Goal: Task Accomplishment & Management: Manage account settings

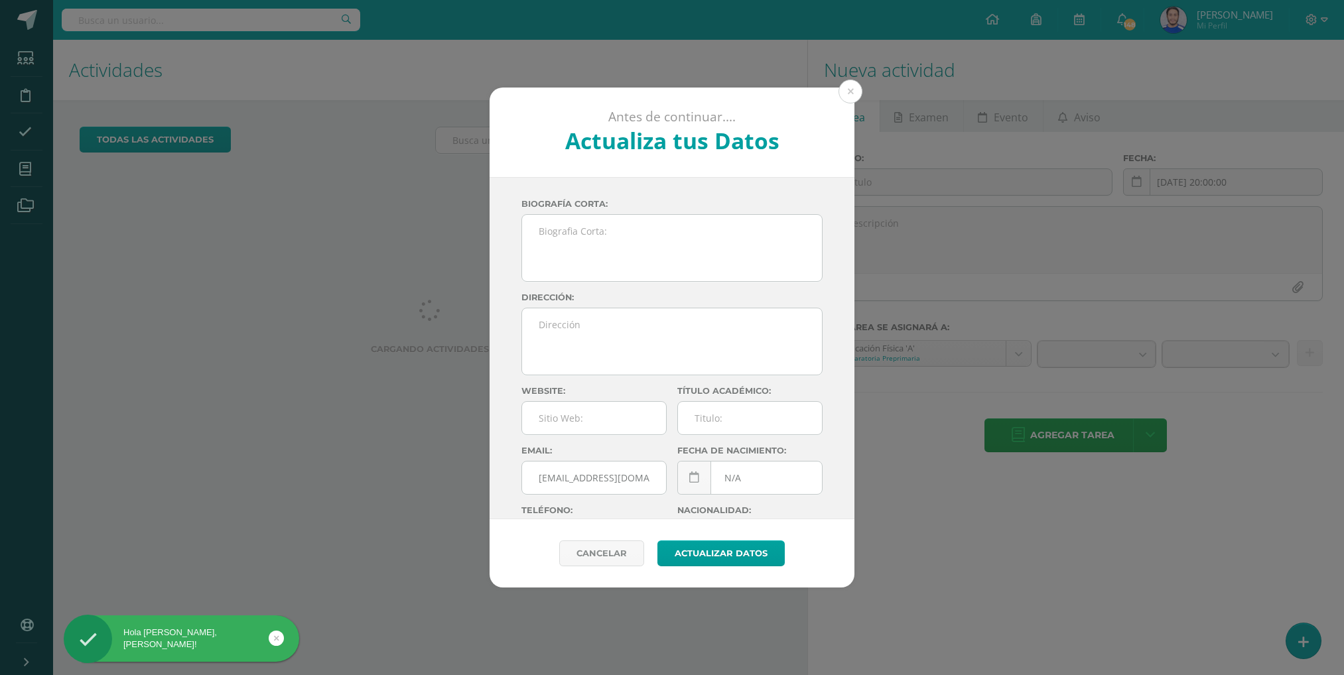
click at [29, 169] on div "Antes de continuar.... Actualiza tus Datos Reyes De Leon José Haroldo Reyes de …" at bounding box center [671, 338] width 1333 height 500
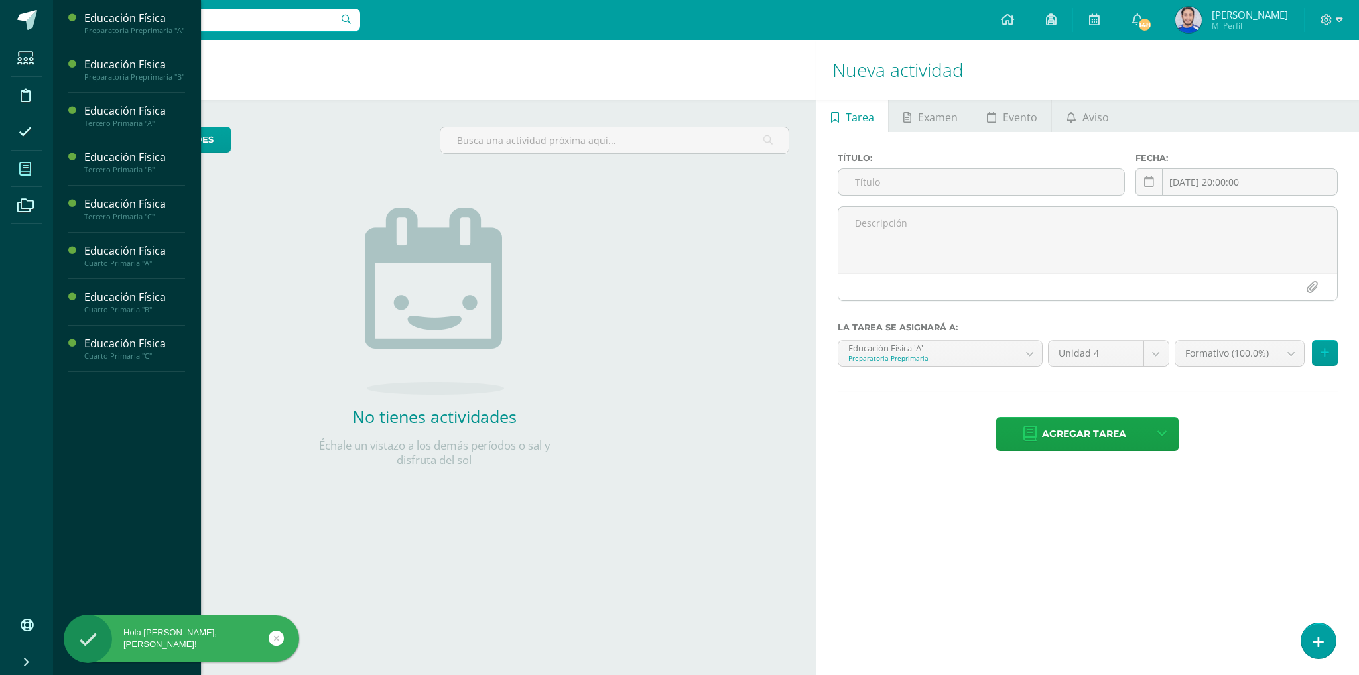
drag, startPoint x: 0, startPoint y: 0, endPoint x: 29, endPoint y: 169, distance: 171.5
click at [29, 169] on icon at bounding box center [25, 168] width 12 height 13
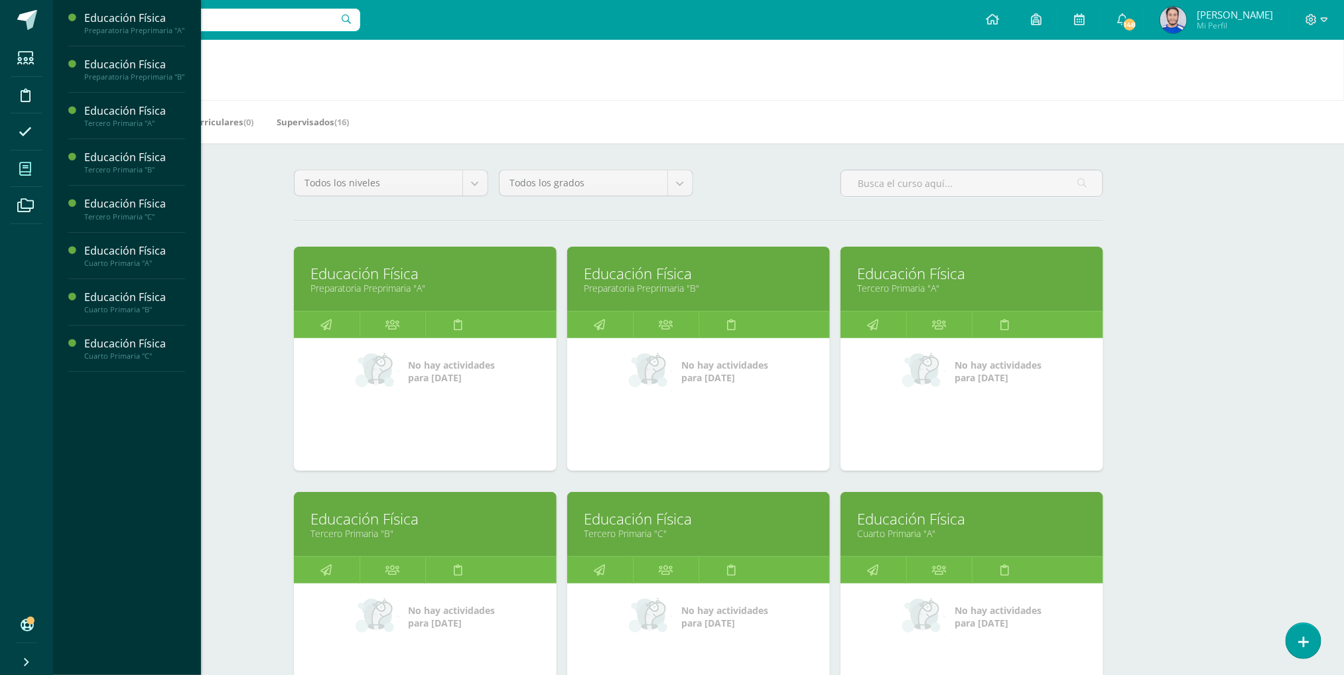
click at [460, 273] on link "Educación Física" at bounding box center [424, 273] width 229 height 21
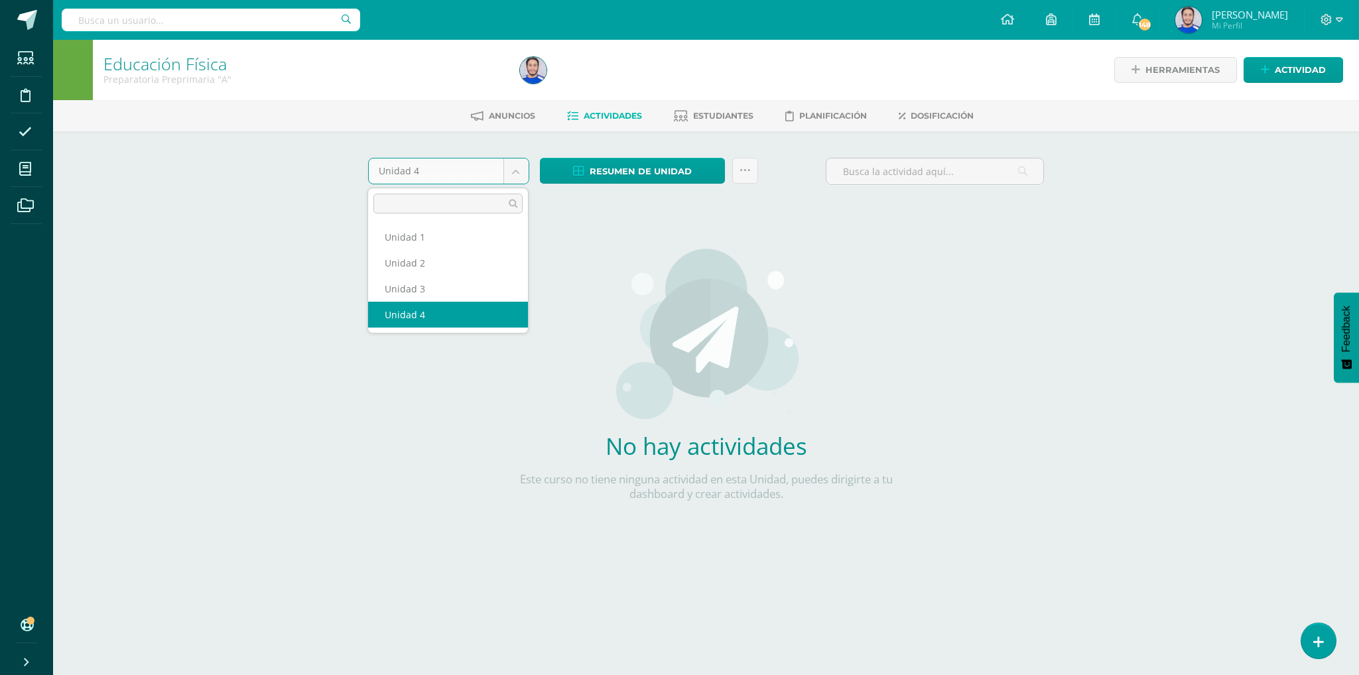
click at [509, 178] on body "Estudiantes Disciplina Asistencia Mis cursos Archivos Soporte Ayuda Reportar un…" at bounding box center [679, 285] width 1359 height 570
select select "Unidad 3"
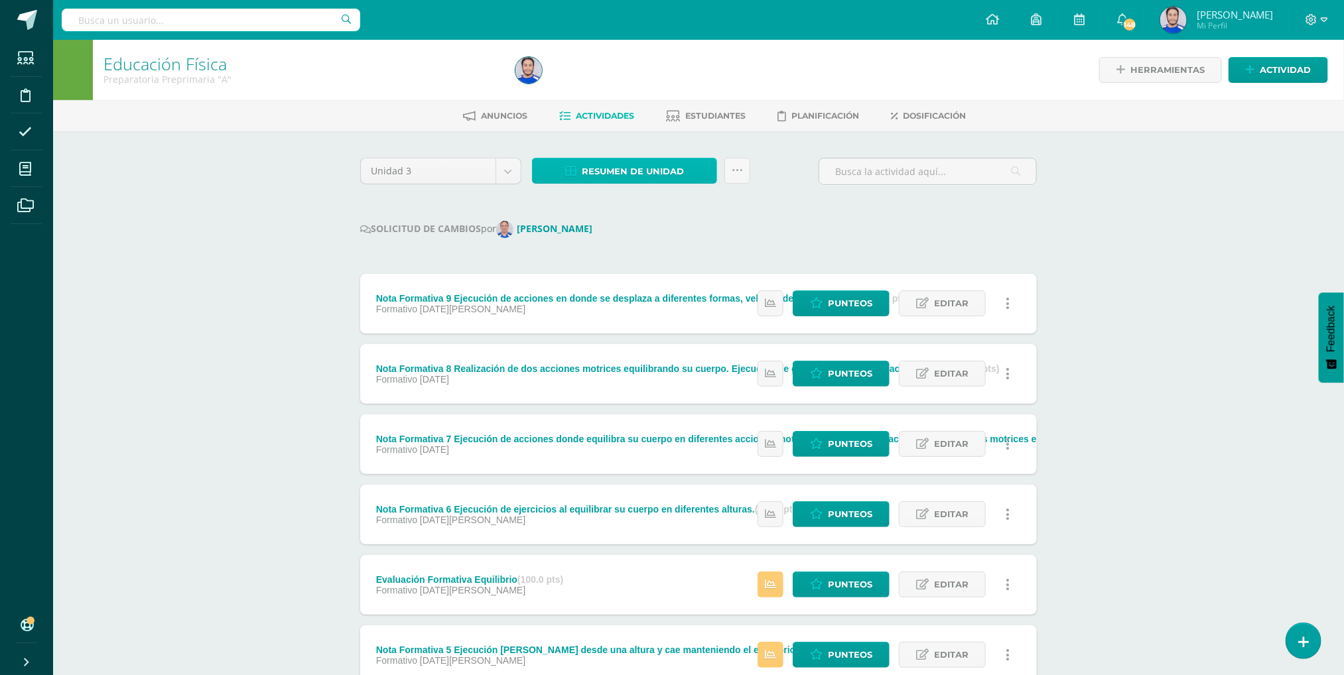
click at [598, 167] on span "Resumen de unidad" at bounding box center [633, 171] width 102 height 25
click at [780, 199] on div "Unidad 3 Unidad 1 Unidad 2 Unidad 3 Unidad 4 Resumen de unidad Subir actividade…" at bounding box center [698, 590] width 687 height 865
click at [732, 173] on icon at bounding box center [737, 170] width 11 height 11
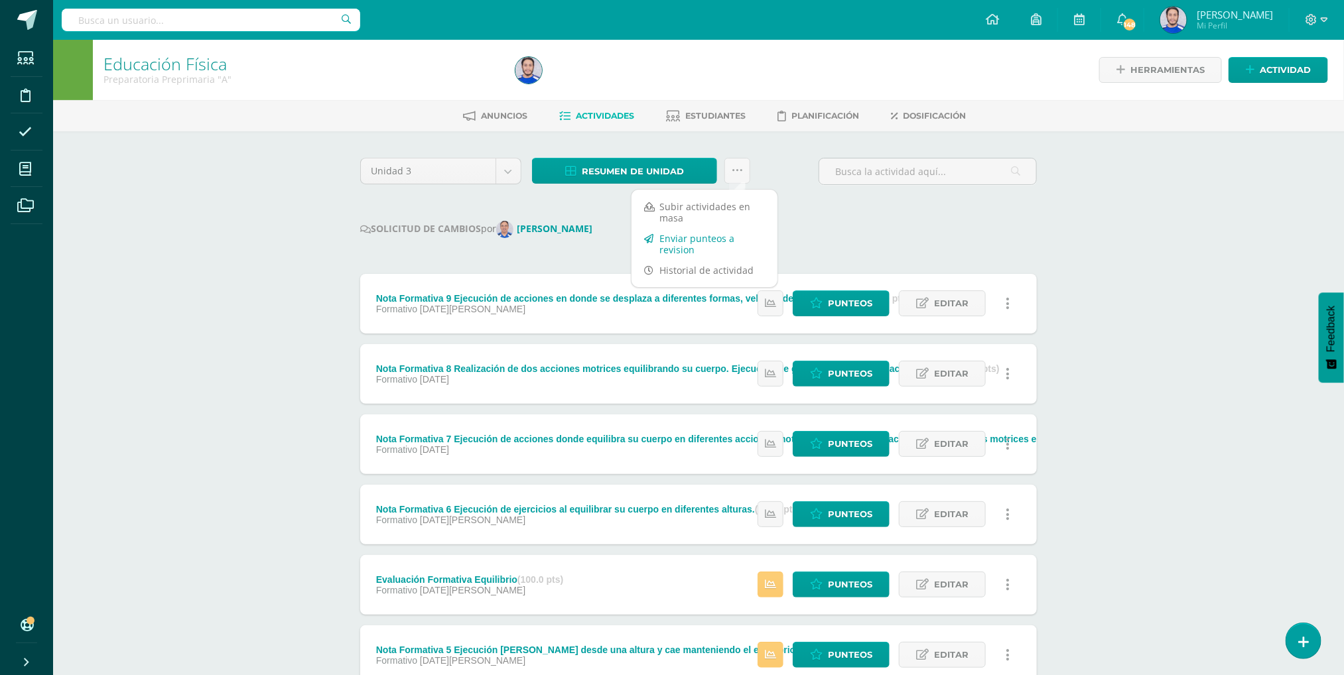
click at [680, 243] on link "Enviar punteos a revision" at bounding box center [704, 244] width 146 height 32
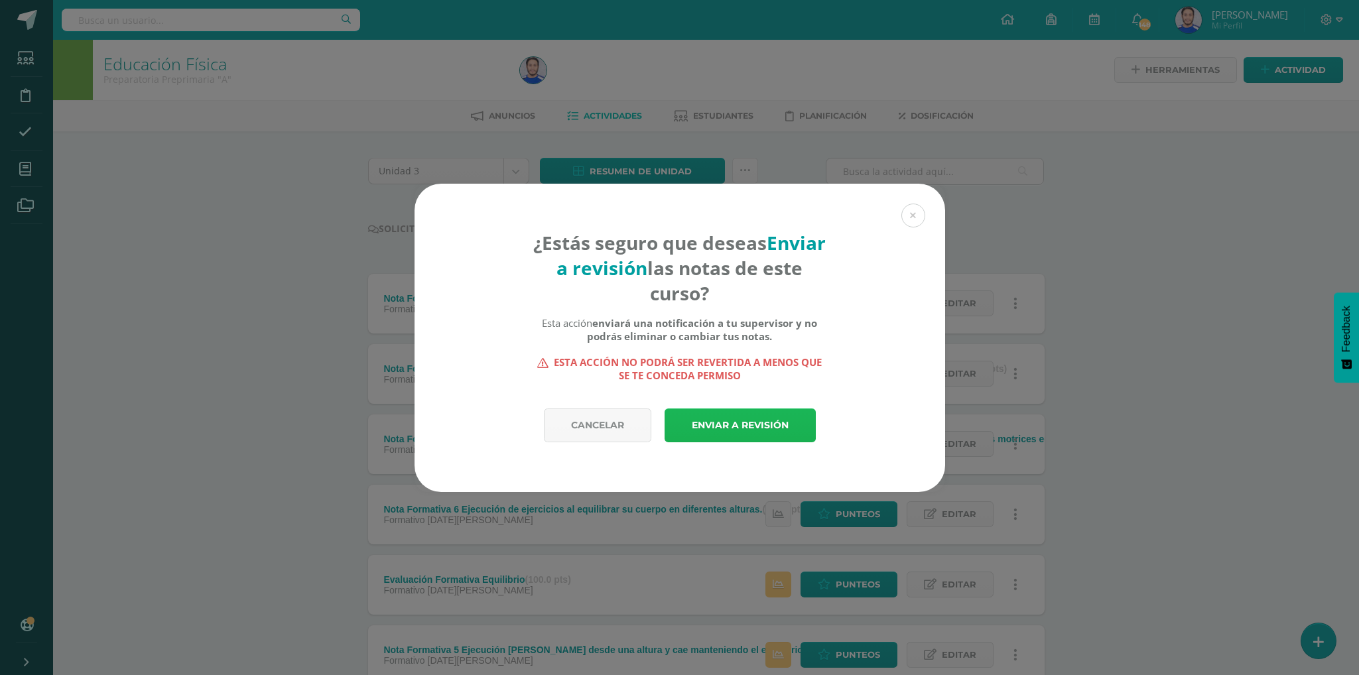
click at [741, 420] on link "Enviar a revisión" at bounding box center [740, 426] width 151 height 34
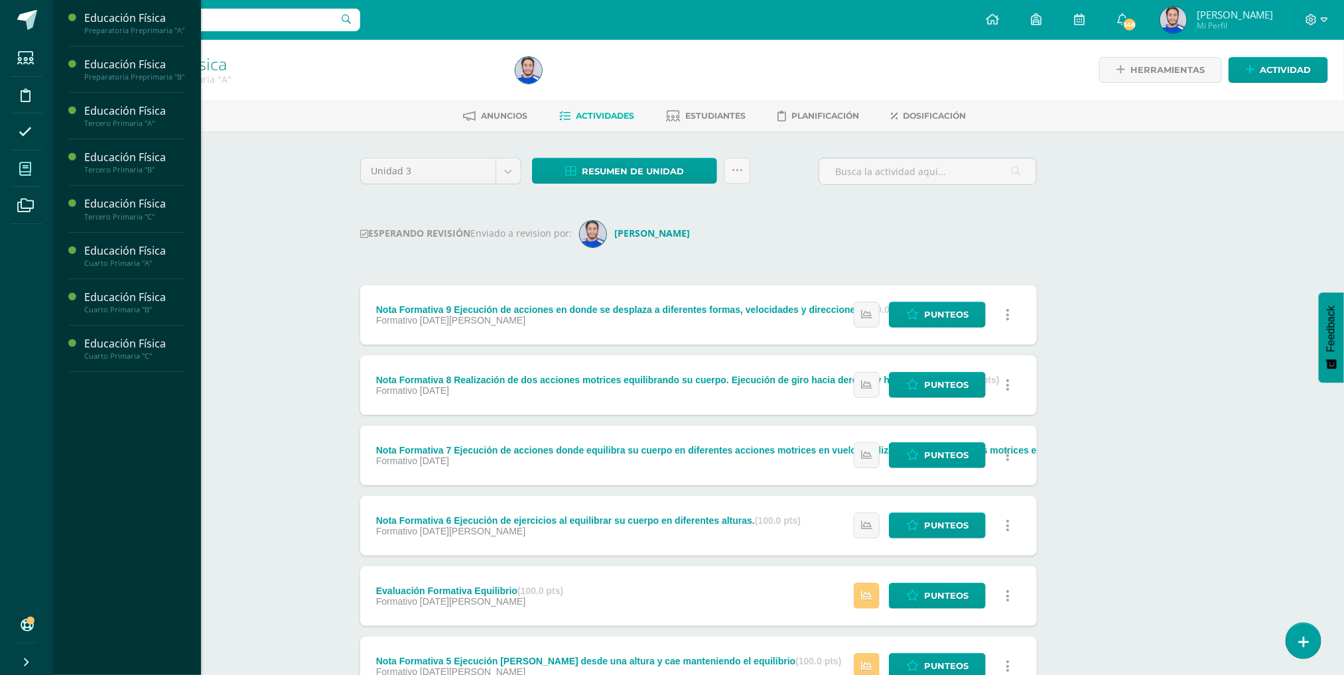
click at [24, 168] on icon at bounding box center [25, 168] width 12 height 13
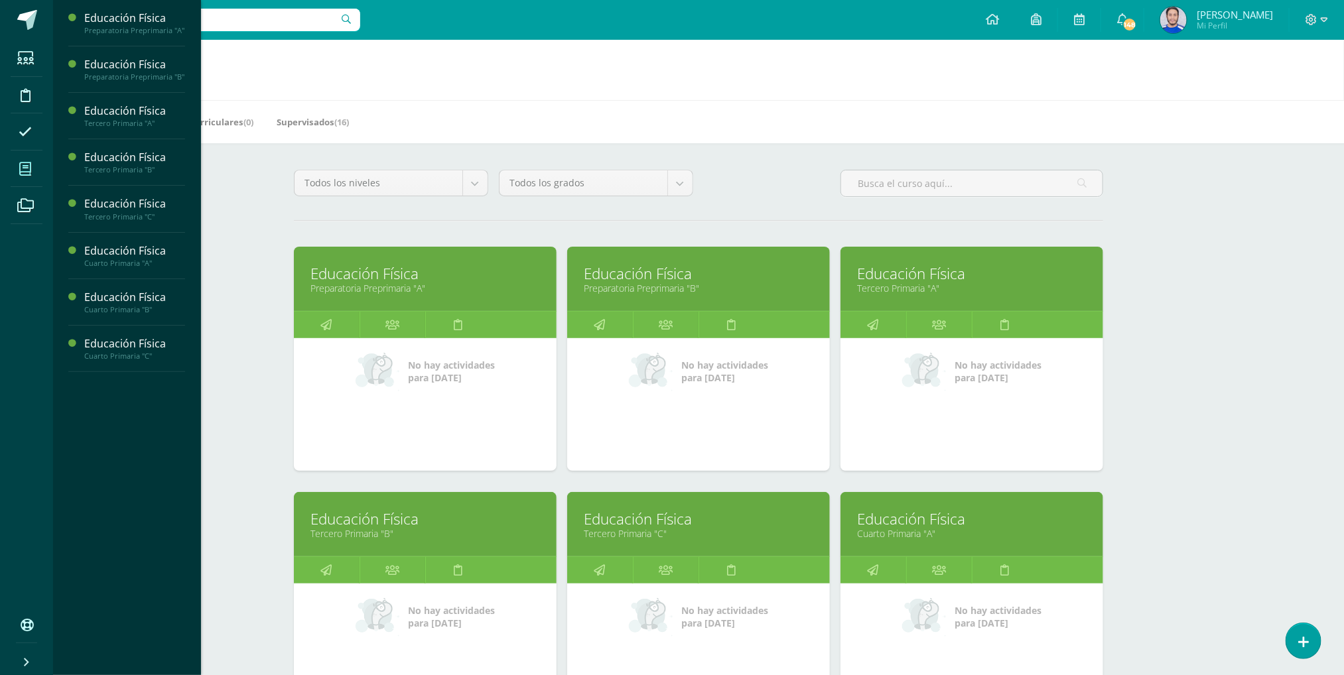
click at [730, 283] on link "Educación Física" at bounding box center [698, 273] width 229 height 21
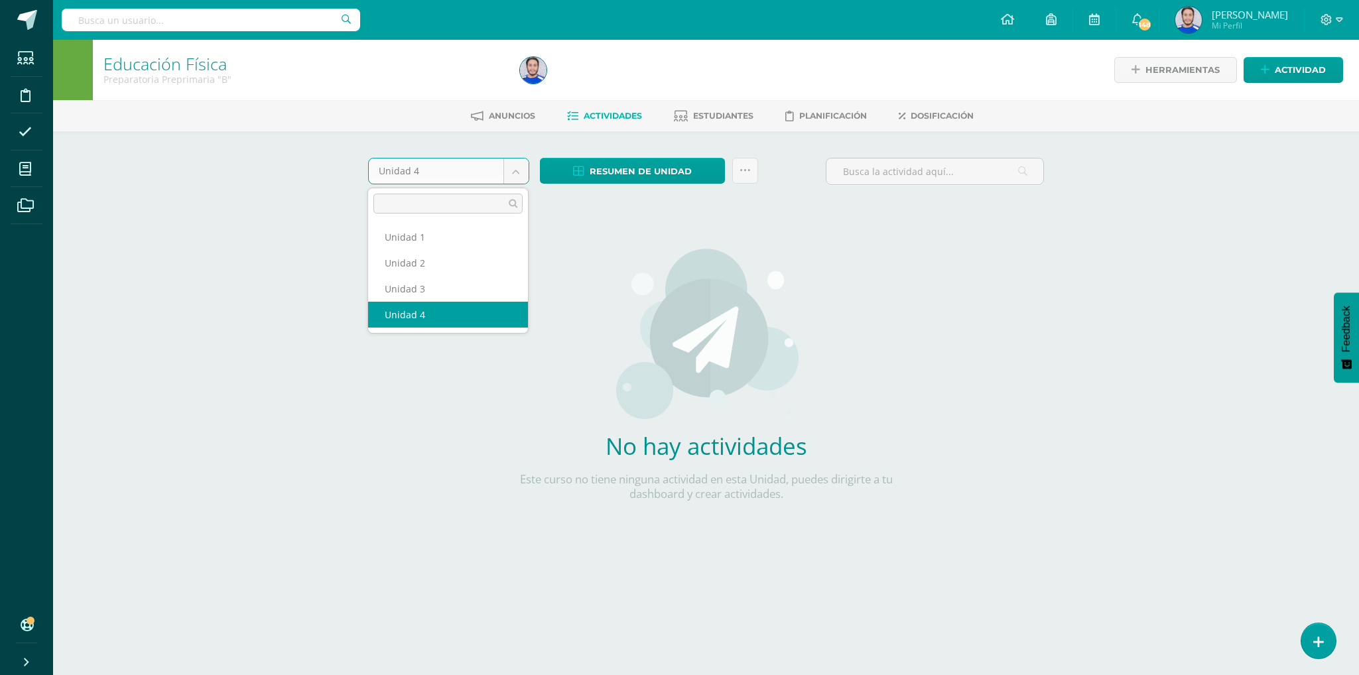
click at [512, 164] on body "Estudiantes Disciplina Asistencia Mis cursos Archivos Soporte Ayuda Reportar un…" at bounding box center [679, 285] width 1359 height 570
select select "Unidad 3"
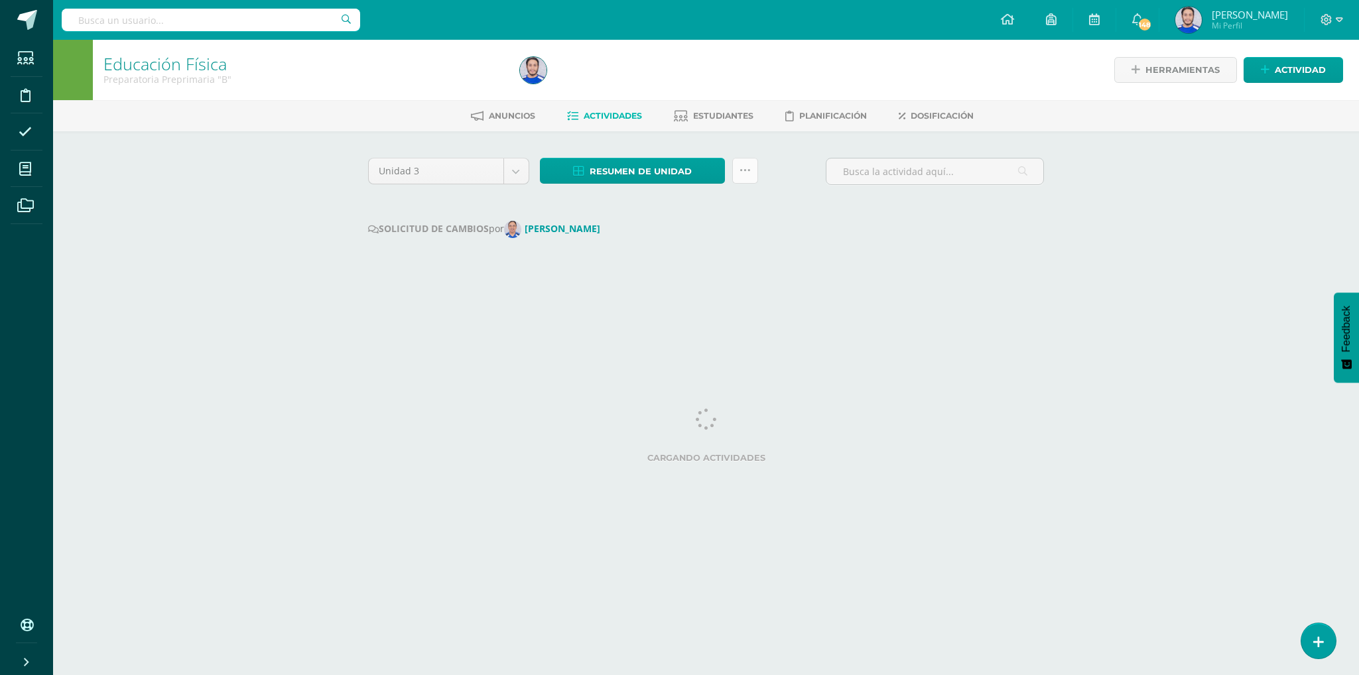
click at [738, 177] on link at bounding box center [745, 171] width 26 height 26
click at [747, 169] on icon at bounding box center [744, 170] width 11 height 11
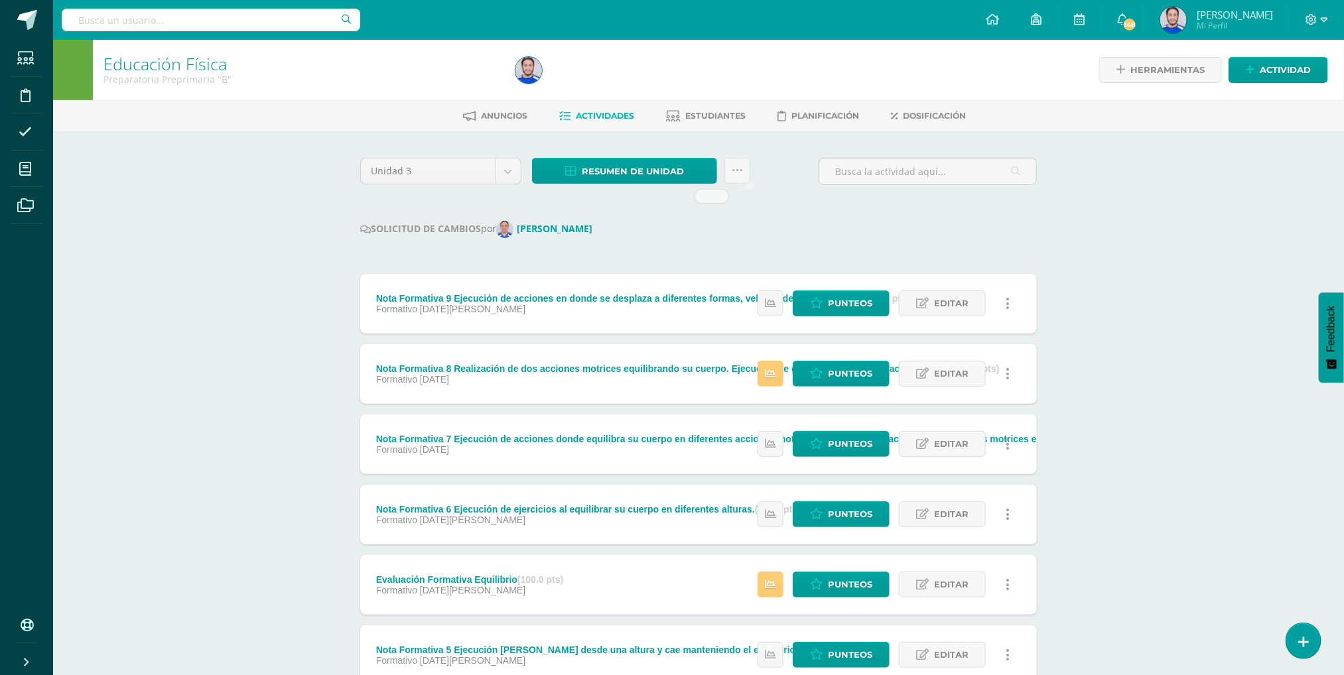
click at [783, 165] on div "Unidad 3 Unidad 1 Unidad 2 Unidad 3 Unidad 4 Resumen de unidad Descargar como H…" at bounding box center [698, 177] width 687 height 38
click at [725, 170] on link at bounding box center [737, 171] width 26 height 26
click at [772, 175] on div "Unidad 3 Unidad 1 Unidad 2 Unidad 3 Unidad 4 Resumen de unidad Descargar como H…" at bounding box center [698, 177] width 687 height 38
click at [731, 179] on link at bounding box center [737, 171] width 26 height 26
click at [677, 239] on link "Enviar punteos a revision" at bounding box center [704, 244] width 146 height 32
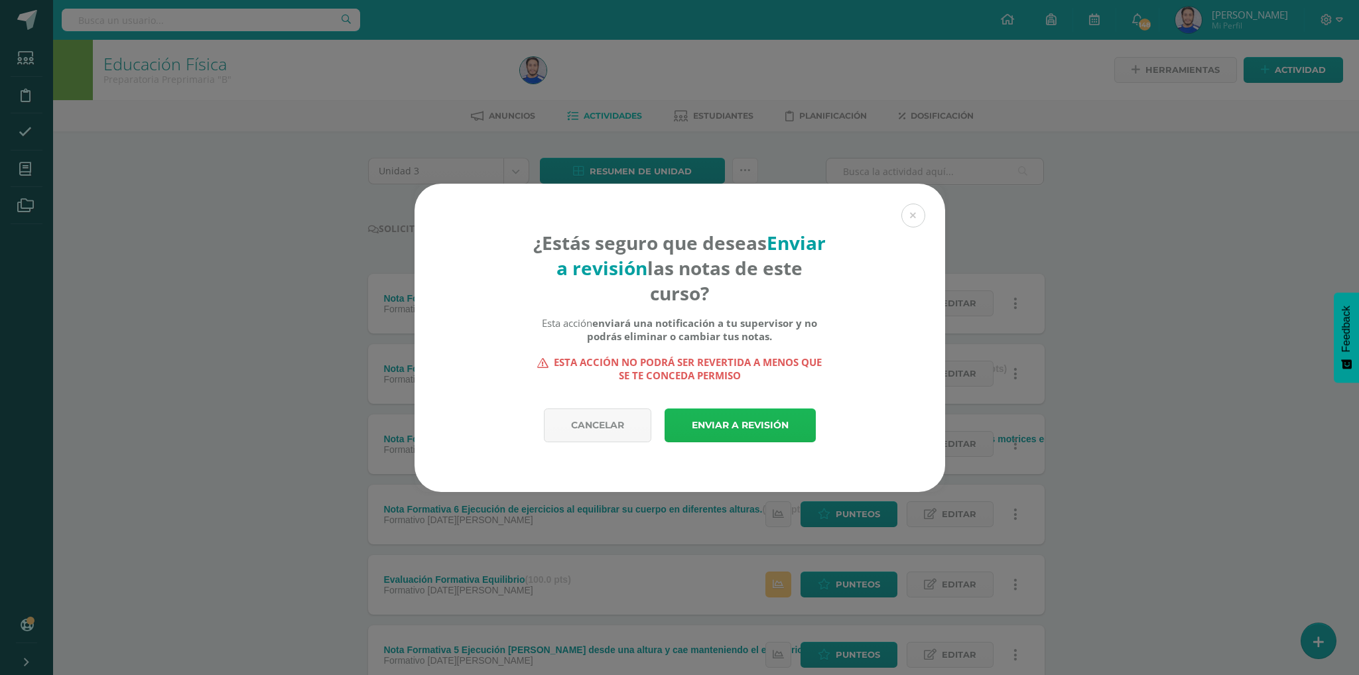
click at [739, 428] on link "Enviar a revisión" at bounding box center [740, 426] width 151 height 34
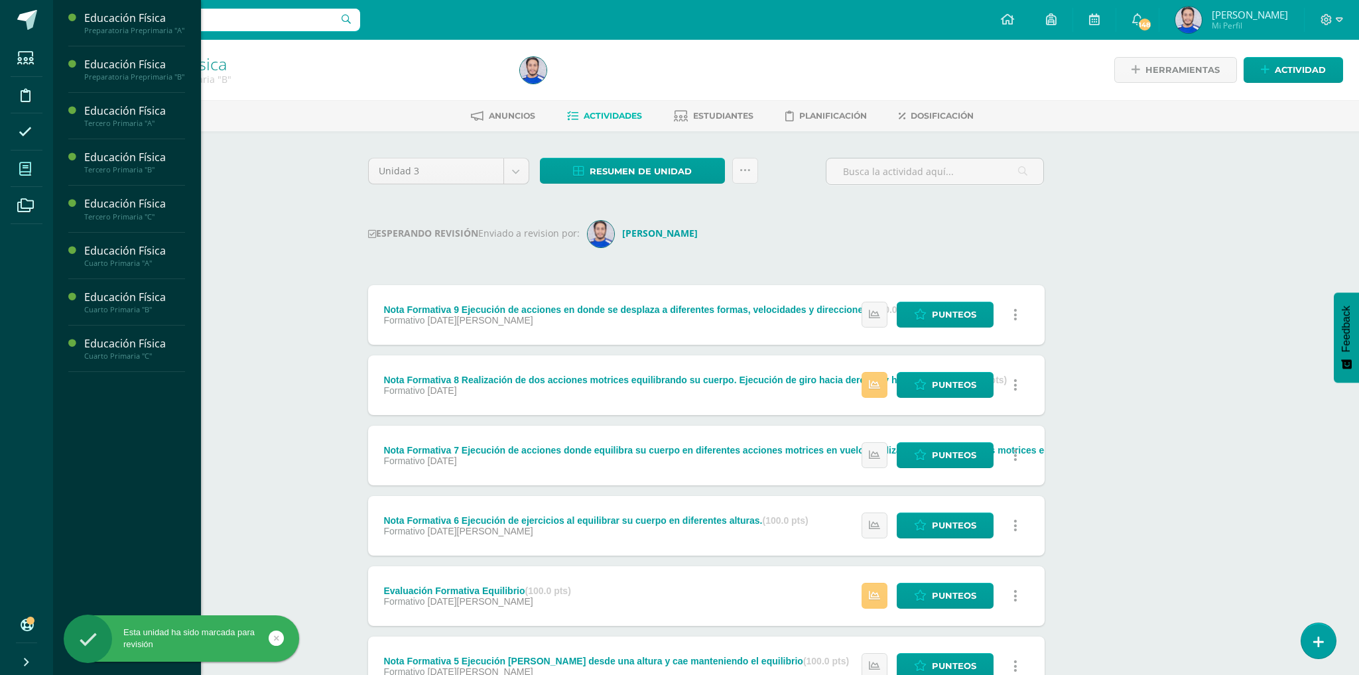
click at [30, 166] on icon at bounding box center [25, 168] width 12 height 13
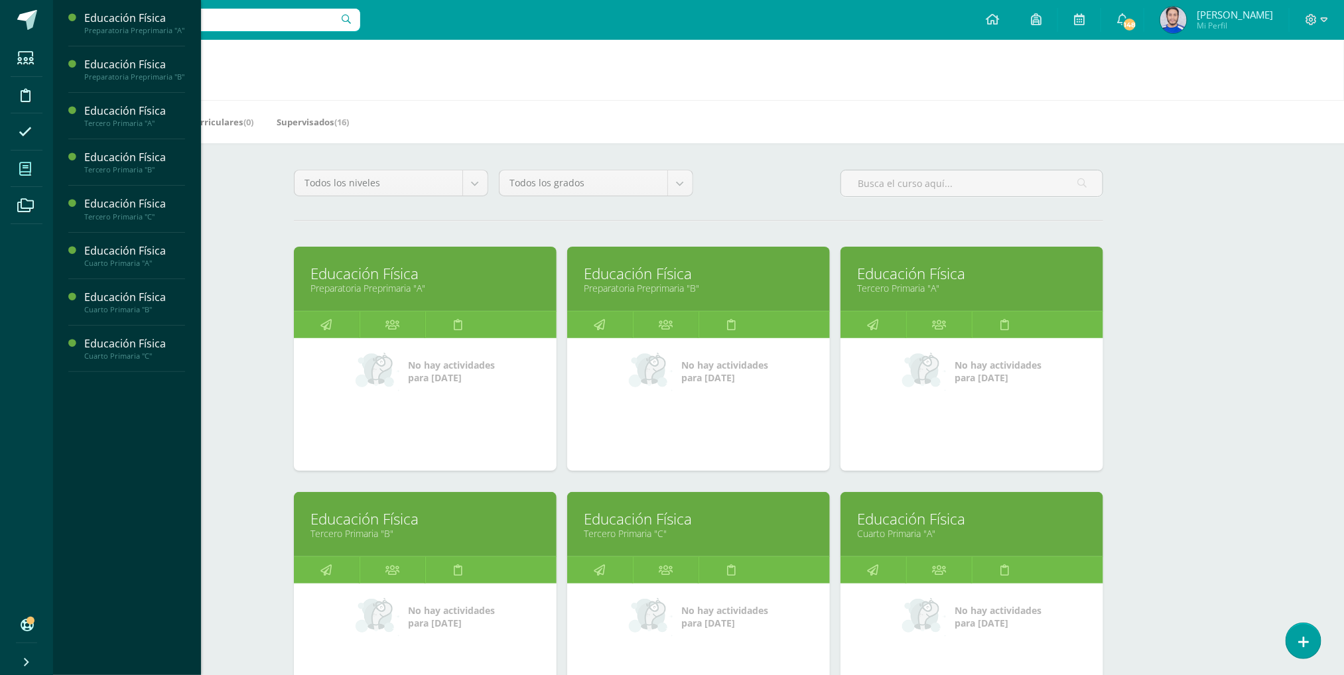
click at [946, 281] on link "Educación Física" at bounding box center [971, 273] width 229 height 21
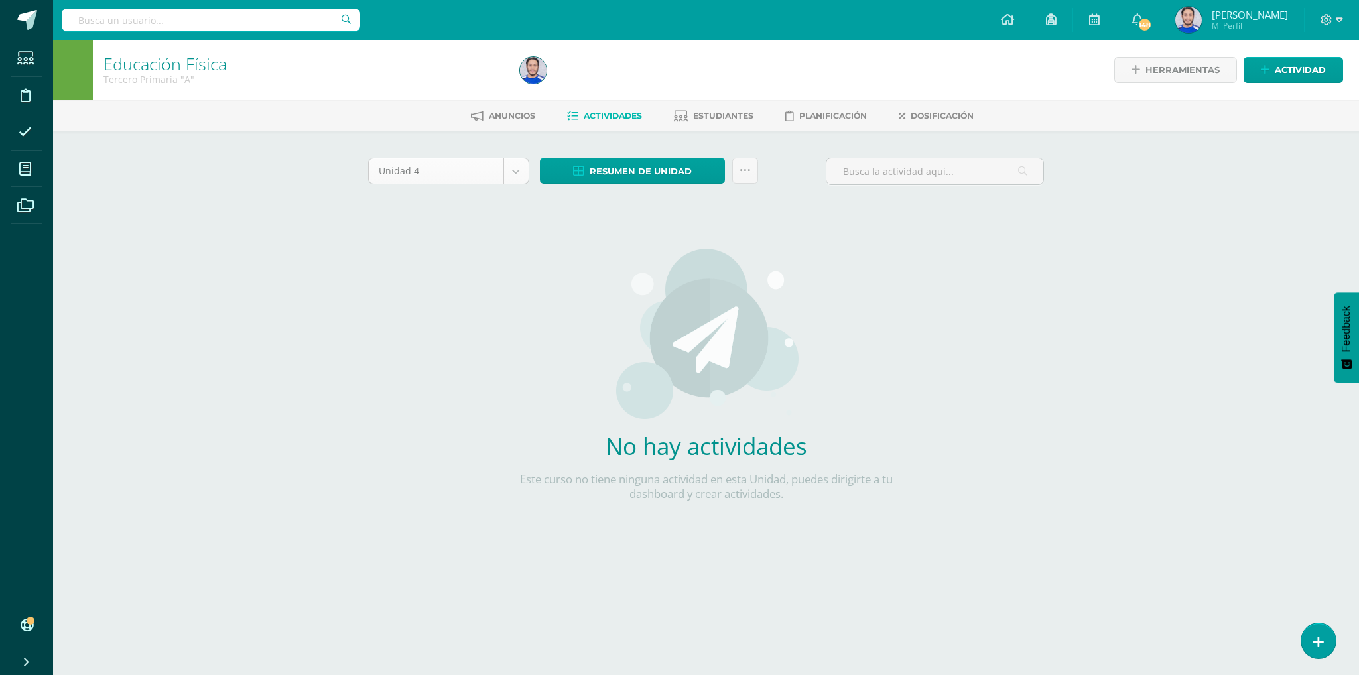
click at [517, 166] on body "Estudiantes Disciplina Asistencia Mis cursos Archivos Soporte Ayuda Reportar un…" at bounding box center [679, 285] width 1359 height 570
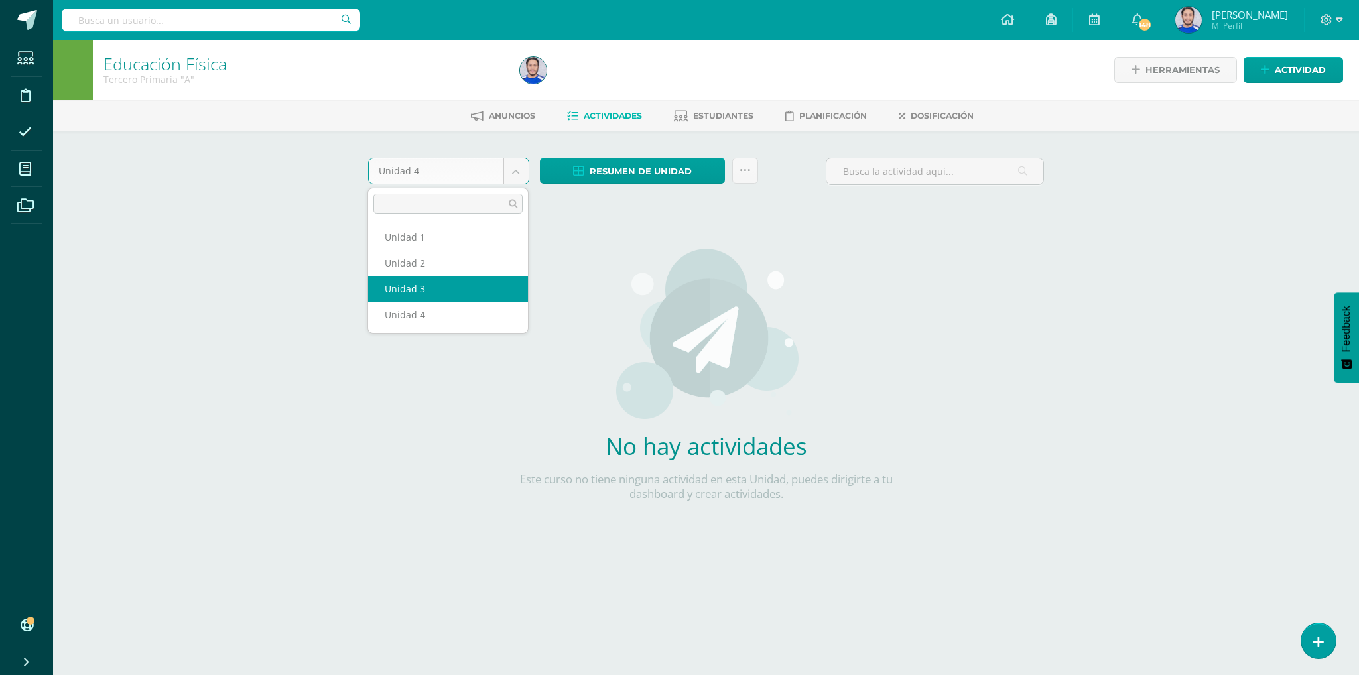
select select "Unidad 3"
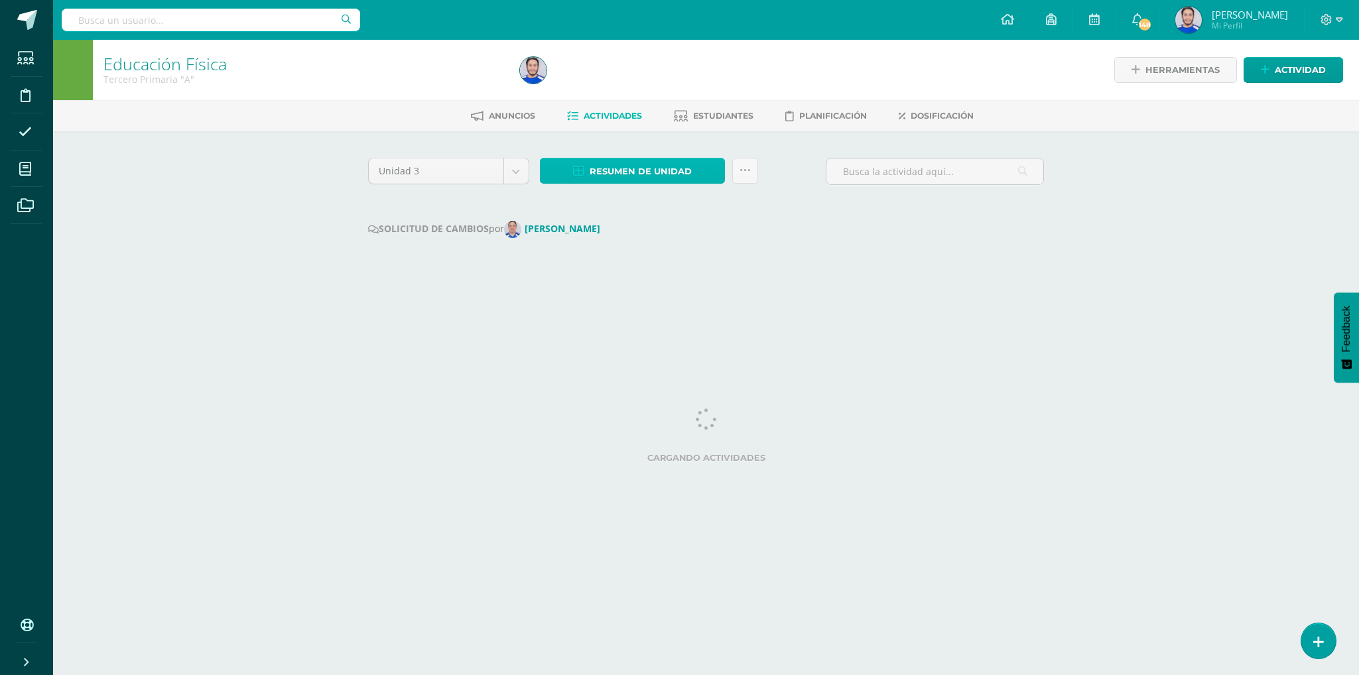
click at [643, 177] on span "Resumen de unidad" at bounding box center [641, 171] width 102 height 25
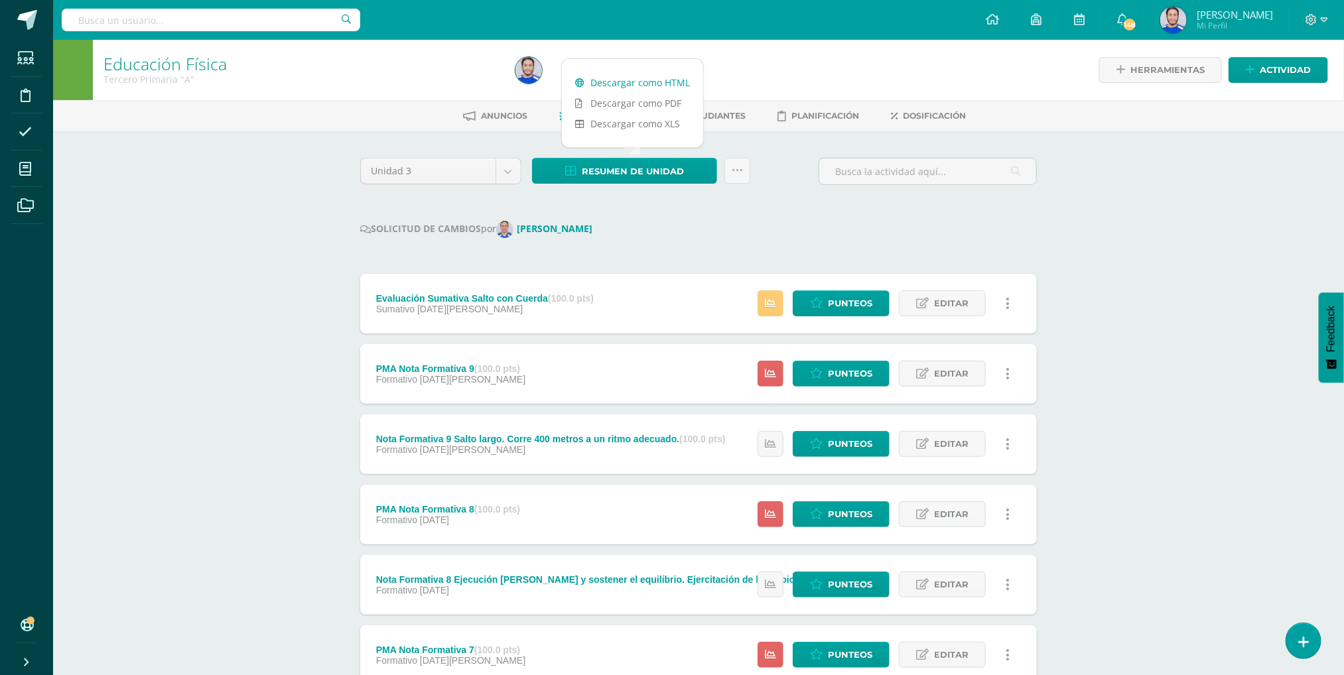
click at [627, 80] on link "Descargar como HTML" at bounding box center [632, 82] width 141 height 21
click at [235, 207] on div "Educación Física Tercero Primaria "A" Herramientas Detalle de asistencias Activ…" at bounding box center [698, 545] width 1291 height 1010
click at [733, 176] on link at bounding box center [737, 171] width 26 height 26
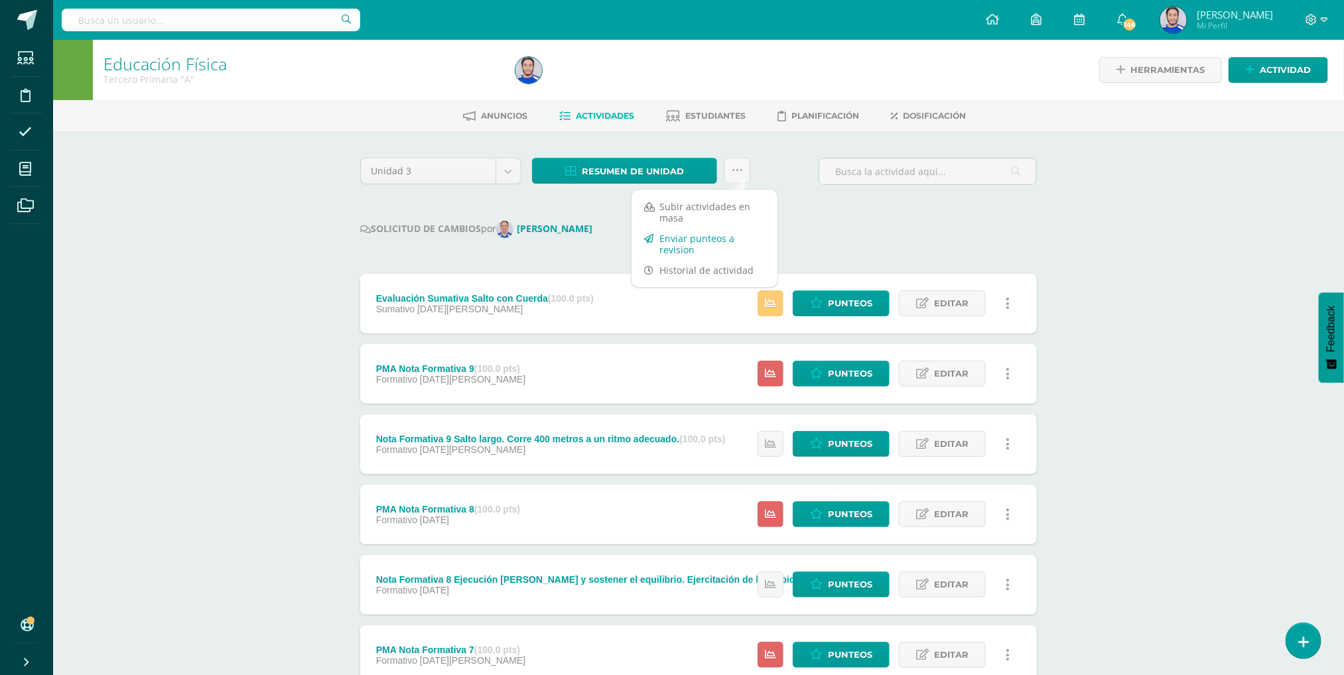
click at [682, 241] on link "Enviar punteos a revision" at bounding box center [704, 244] width 146 height 32
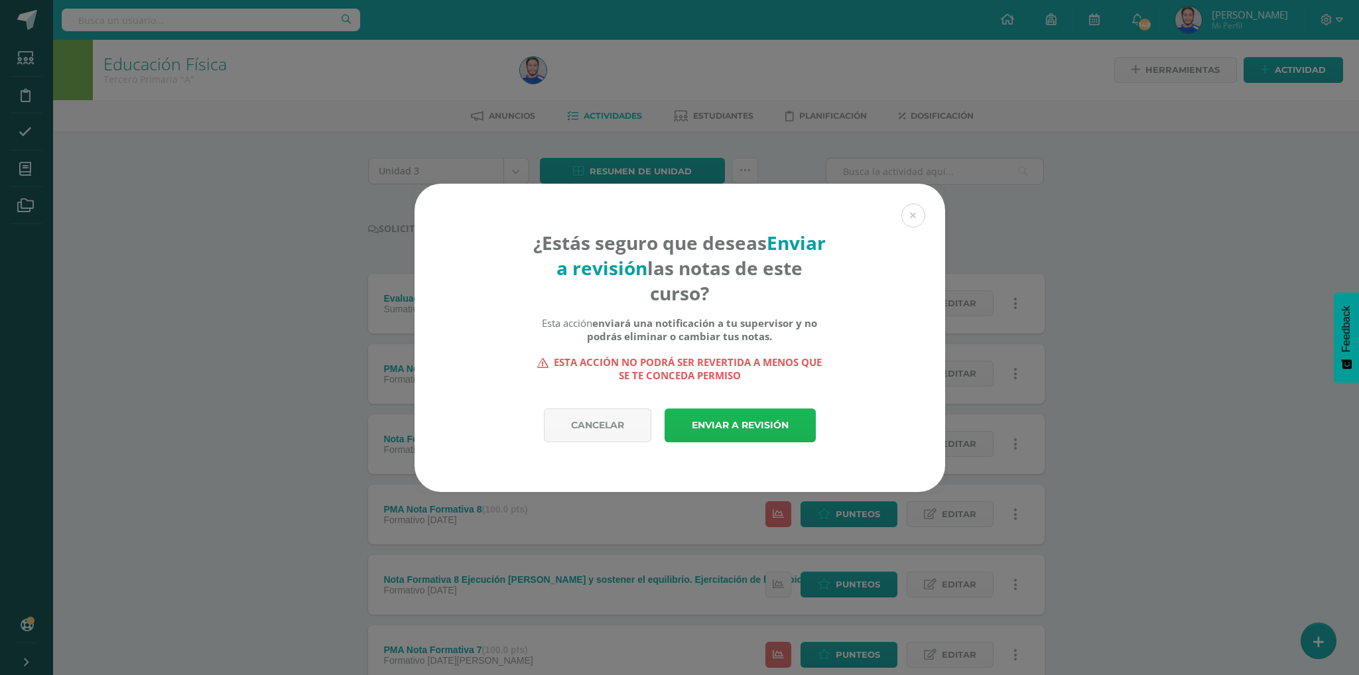
click at [736, 428] on link "Enviar a revisión" at bounding box center [740, 426] width 151 height 34
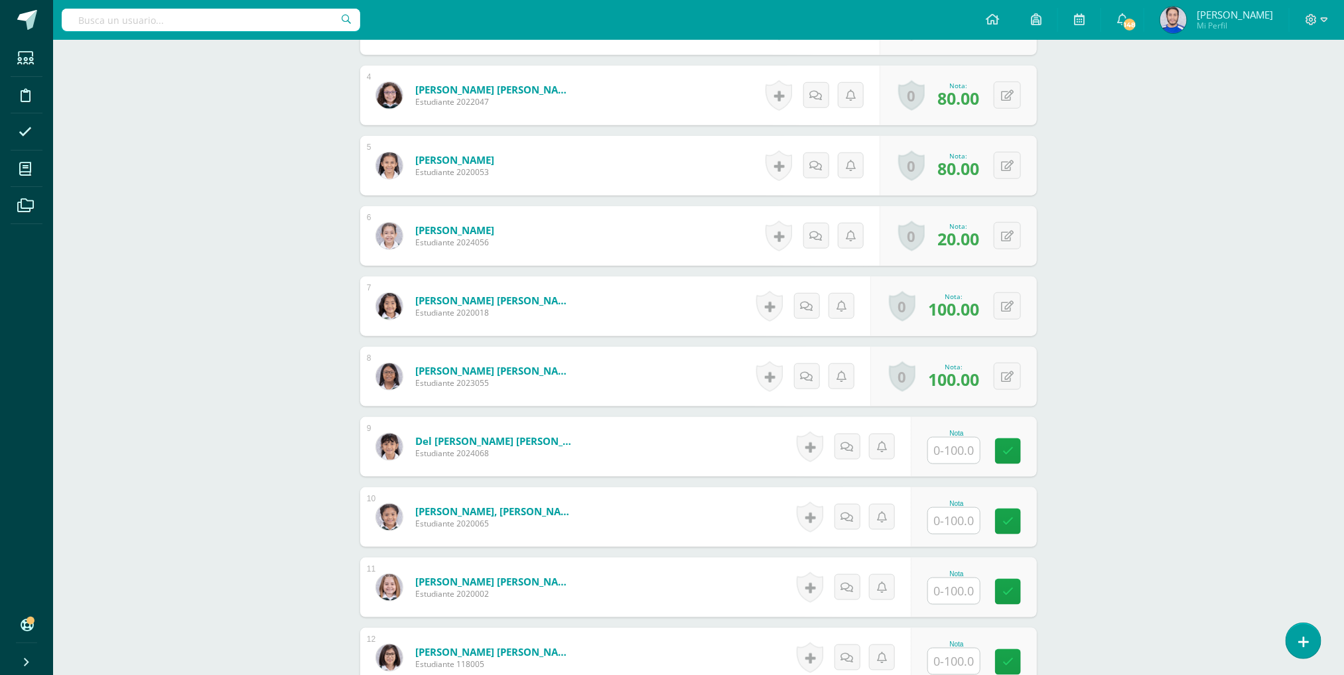
scroll to position [619, 0]
click at [957, 450] on input "text" at bounding box center [961, 450] width 53 height 27
type input "80"
type input "100"
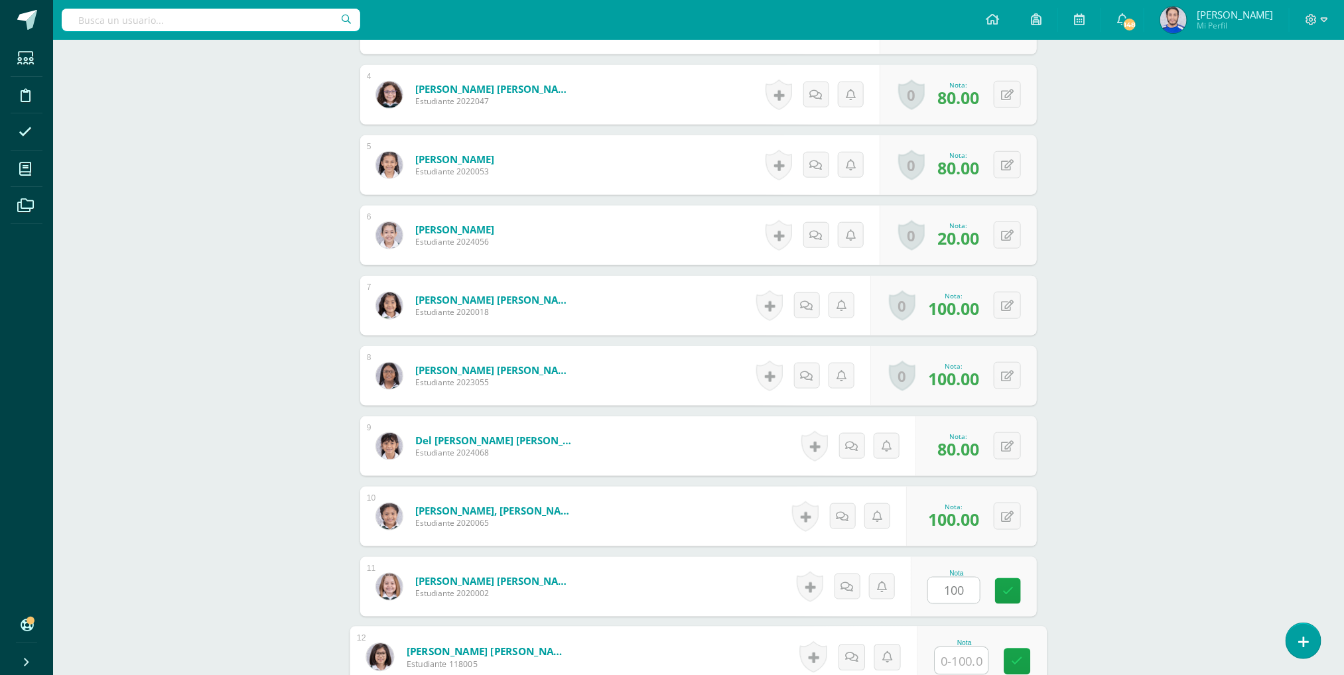
scroll to position [621, 0]
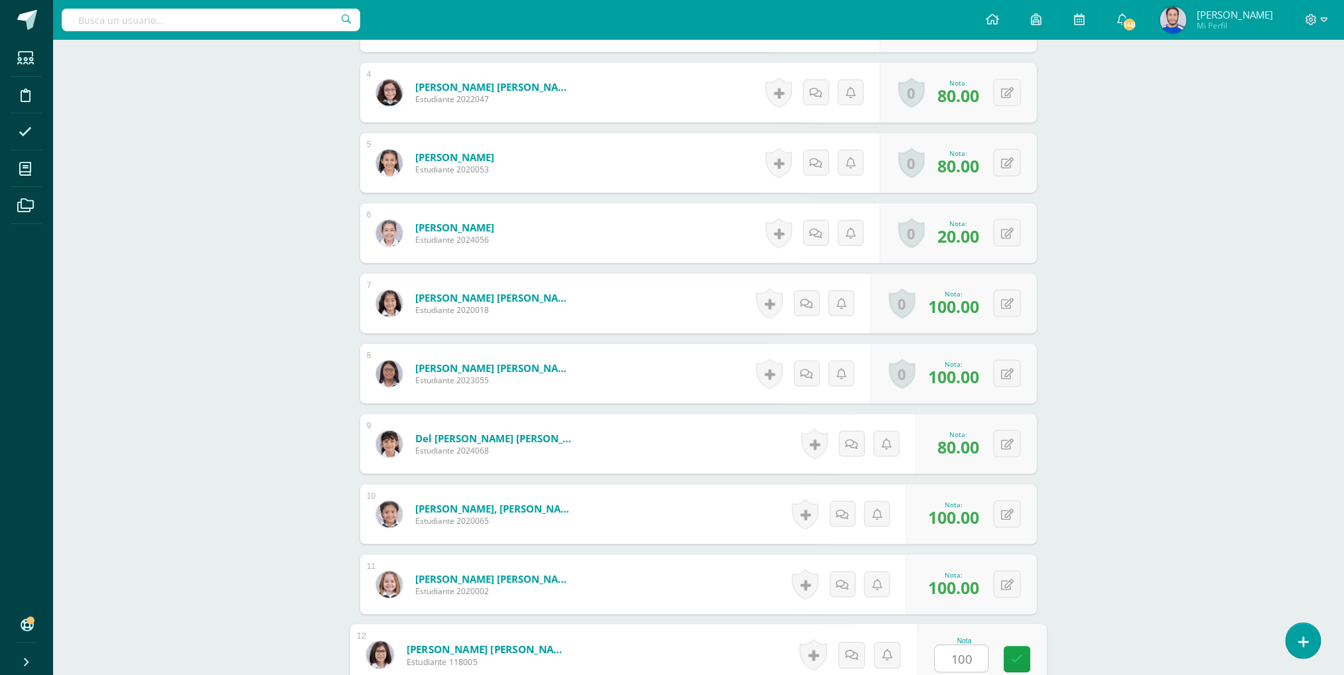
type input "100"
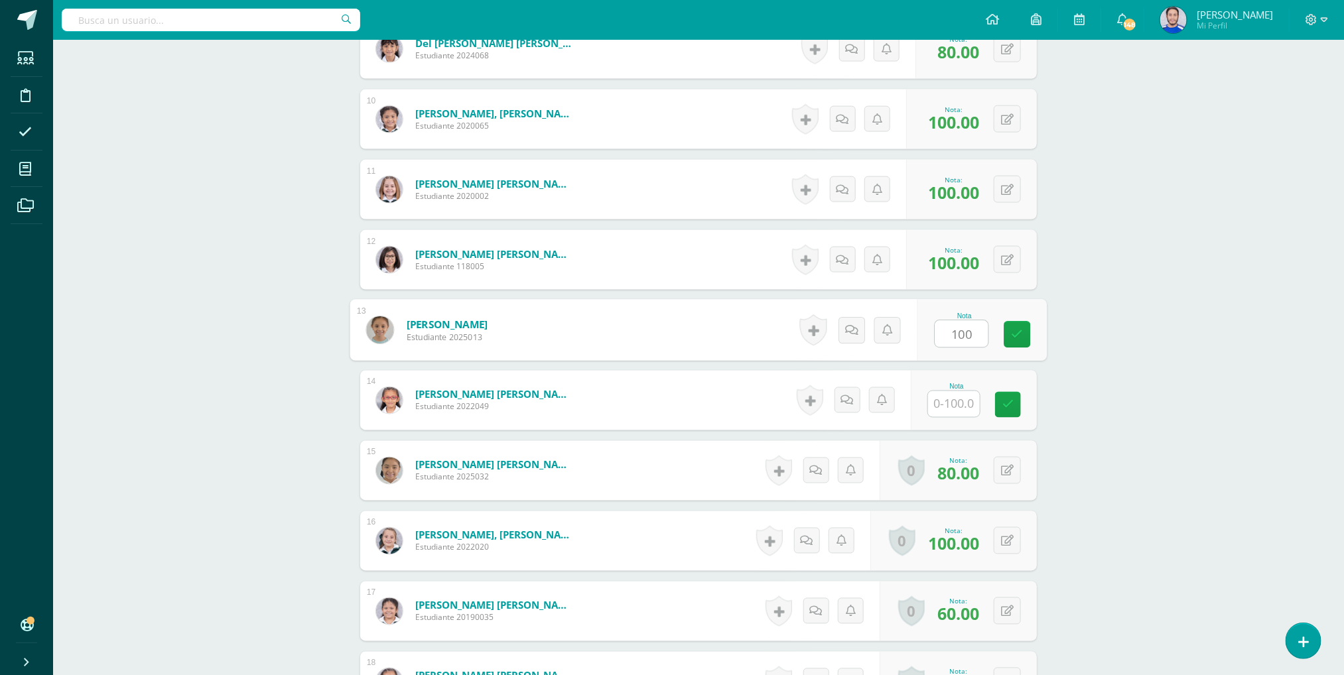
type input "100"
type input "80"
click at [1007, 334] on icon at bounding box center [1007, 334] width 11 height 11
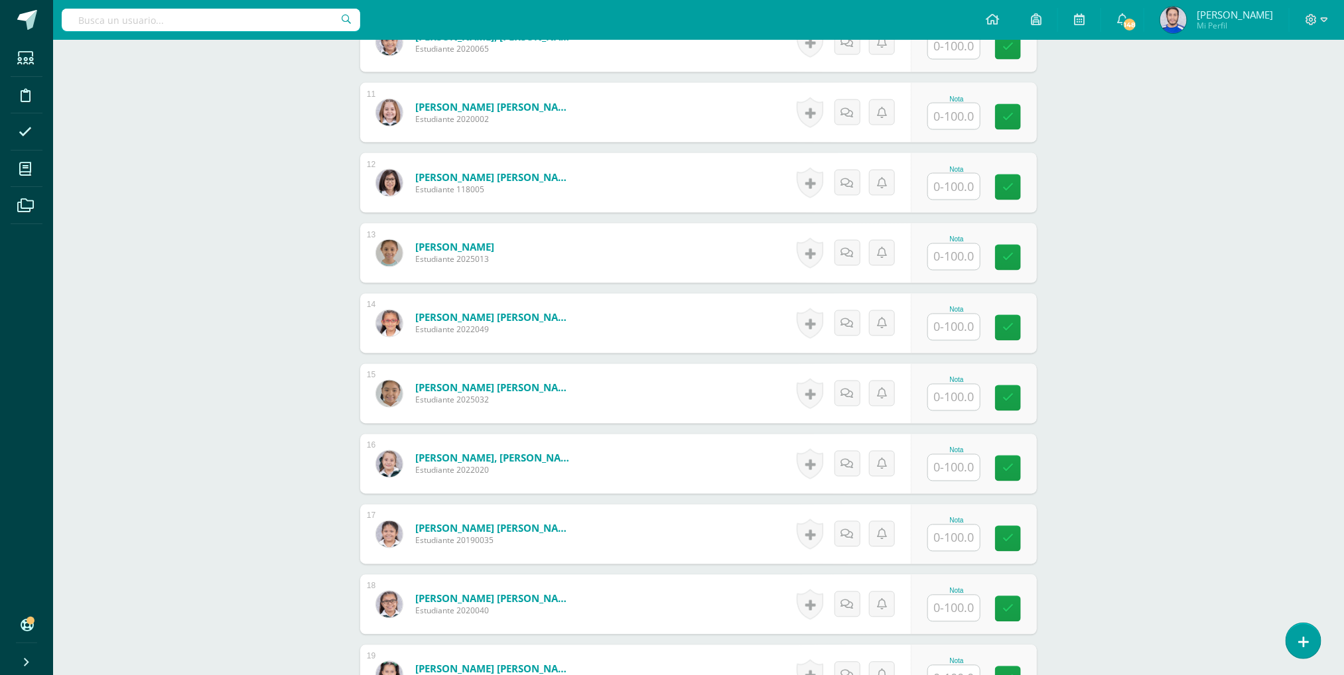
scroll to position [1108, 0]
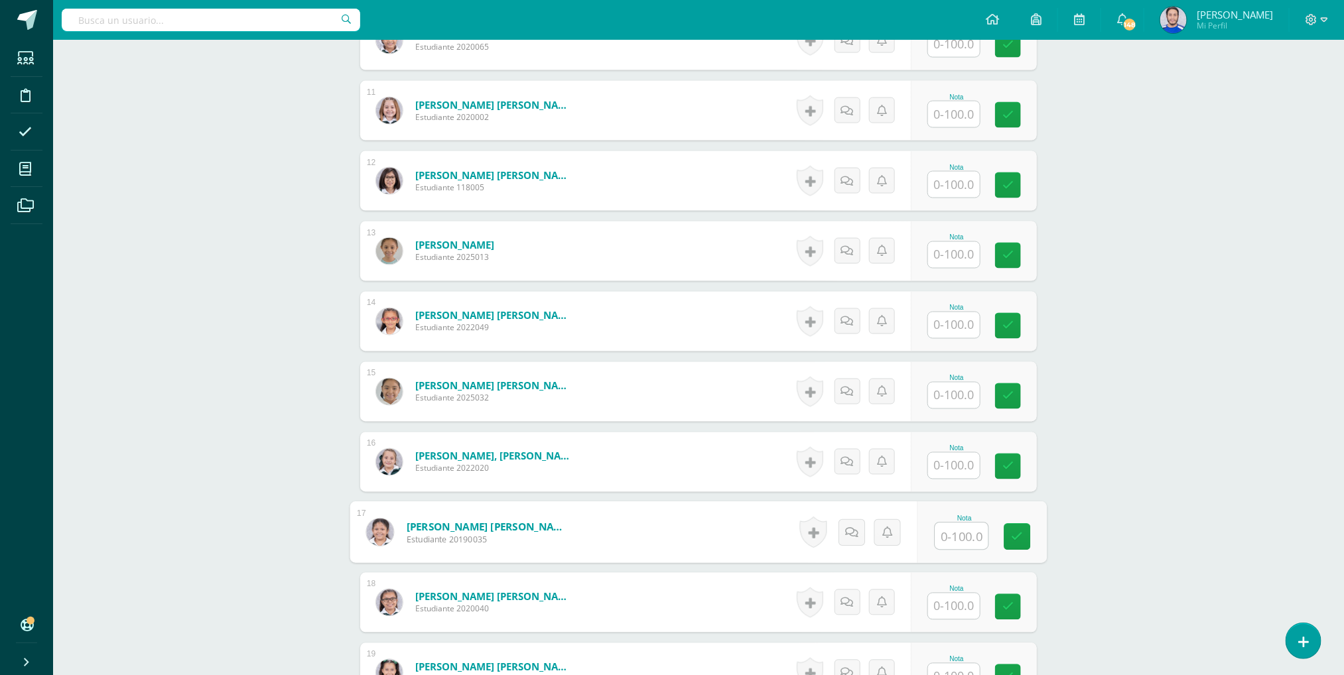
click at [948, 543] on input "text" at bounding box center [961, 536] width 53 height 27
type input "80"
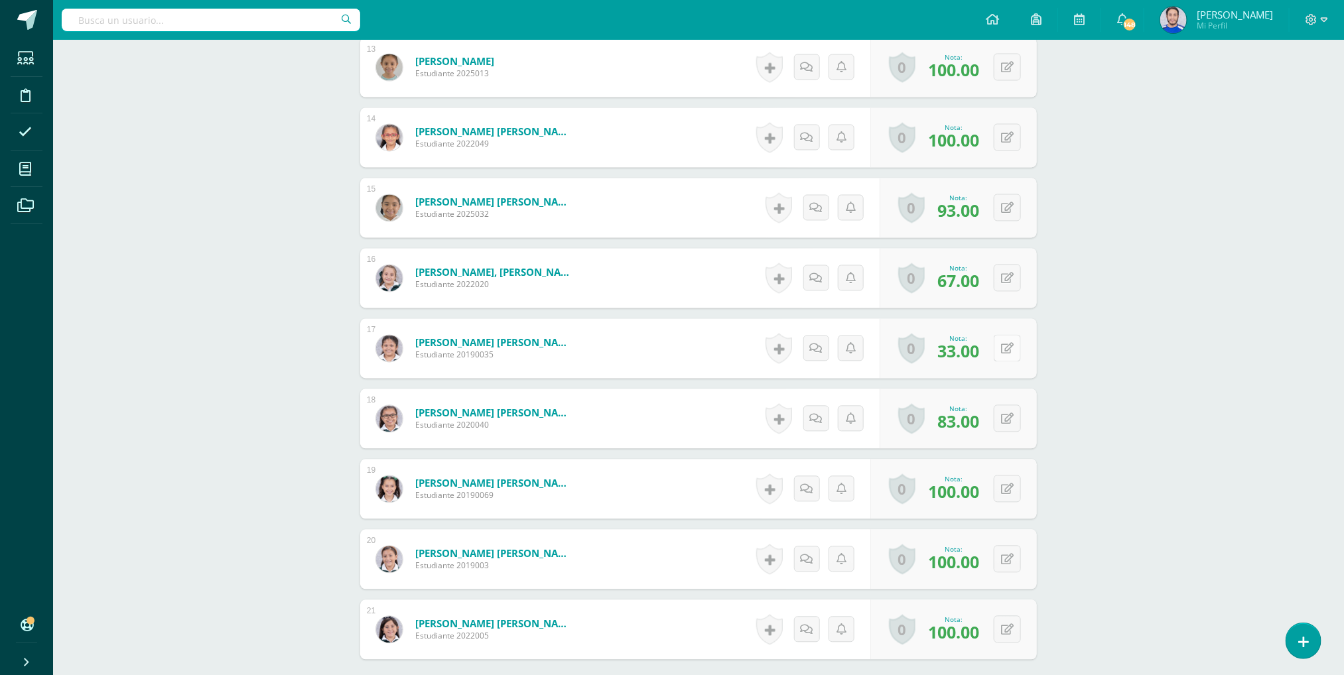
scroll to position [1293, 0]
click at [1001, 346] on button at bounding box center [1006, 347] width 27 height 27
type input "67"
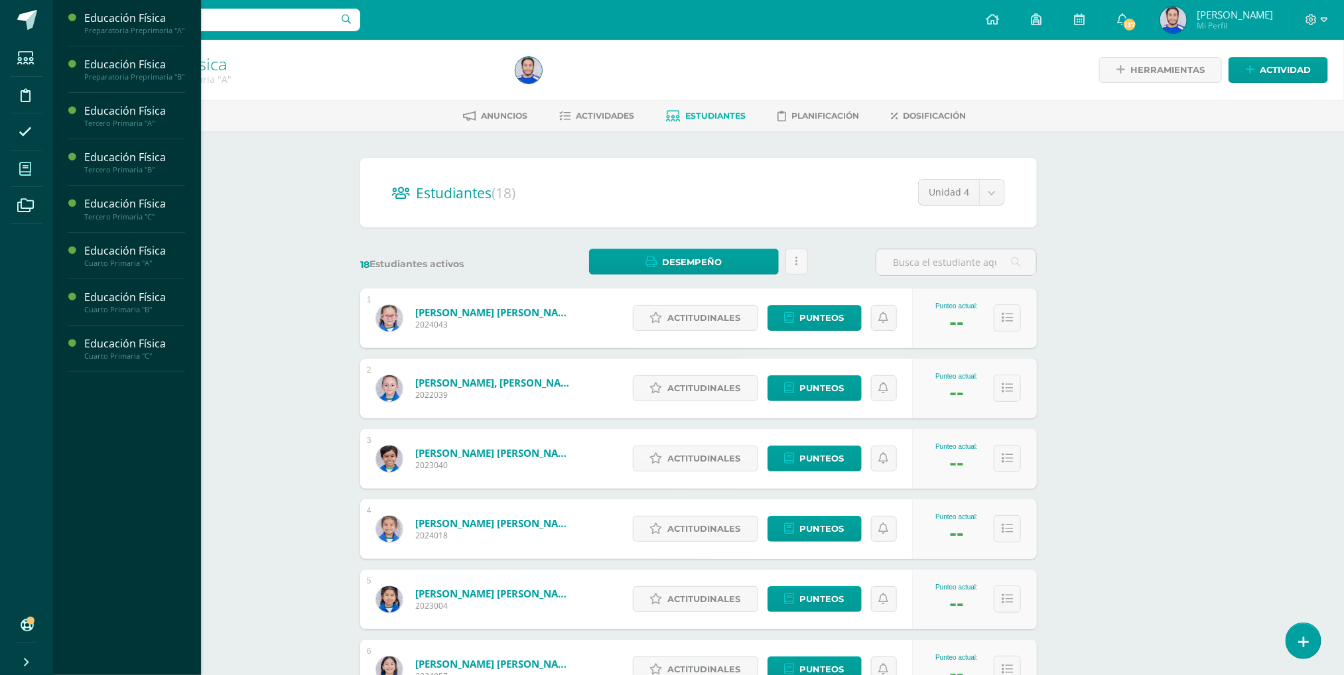
click at [20, 171] on icon at bounding box center [25, 168] width 12 height 13
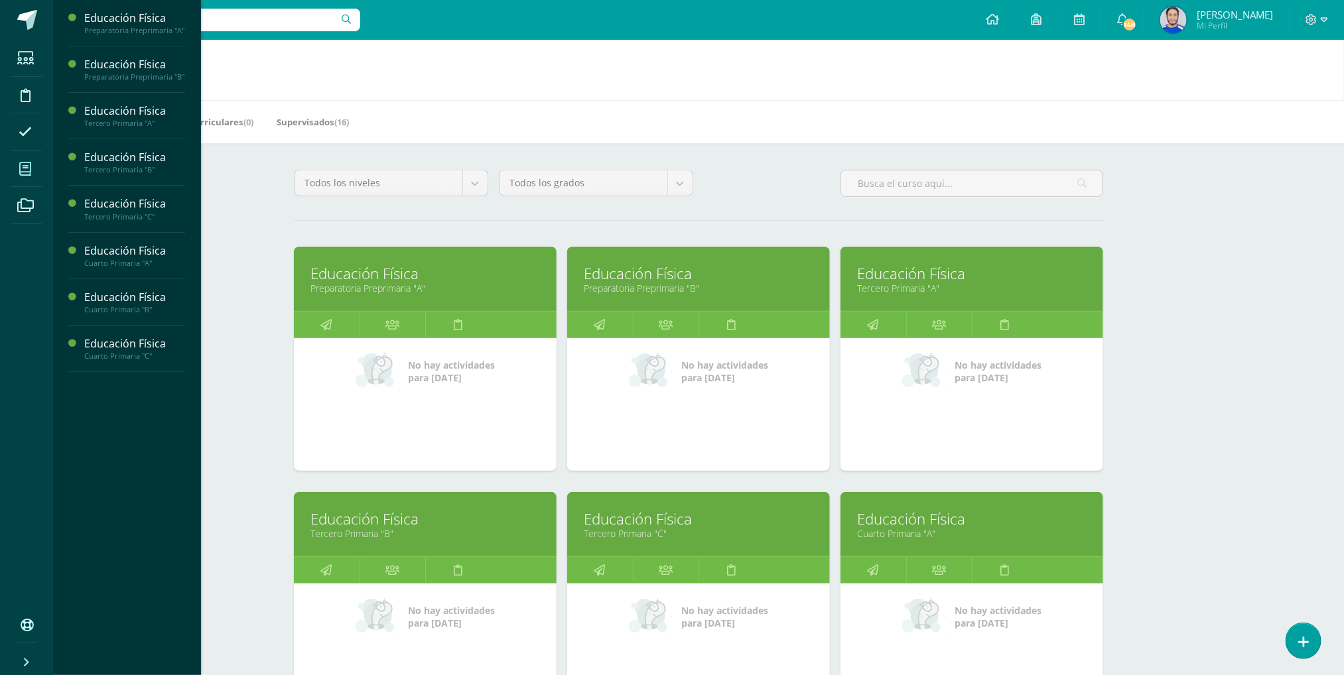
click at [420, 518] on link "Educación Física" at bounding box center [424, 519] width 229 height 21
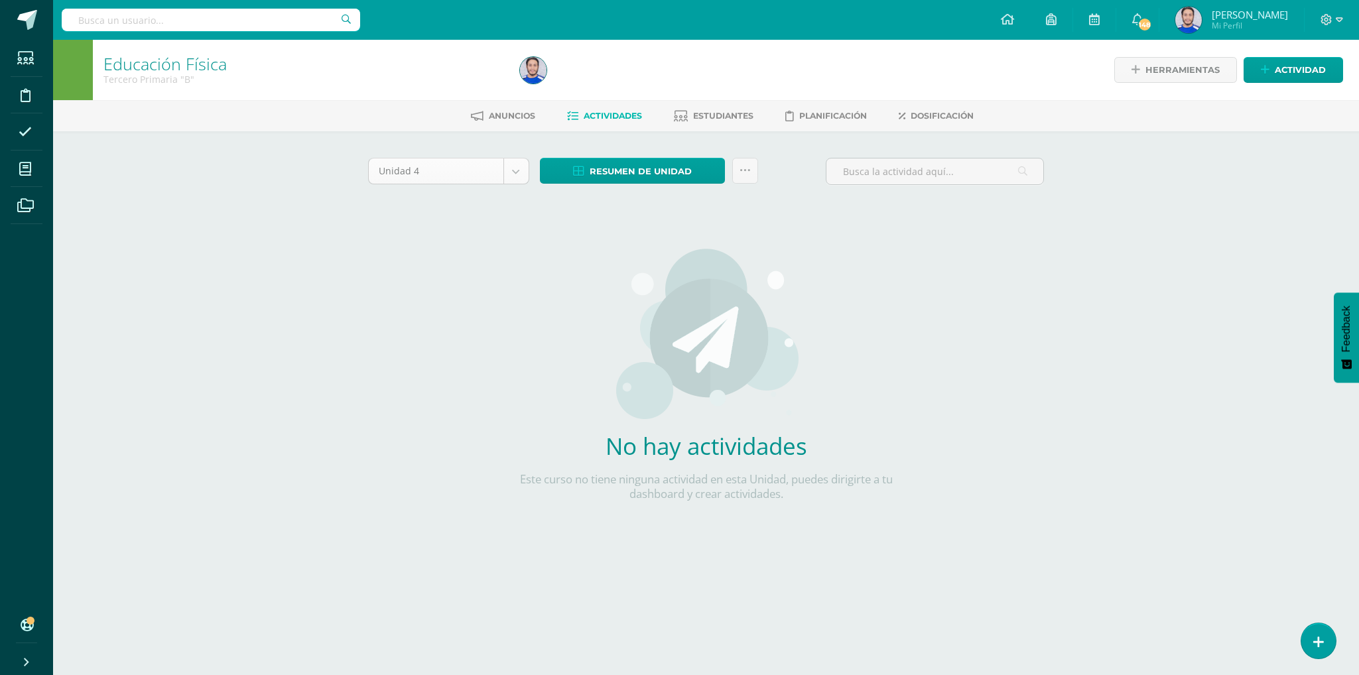
click at [514, 167] on body "Estudiantes Disciplina Asistencia Mis cursos Archivos Soporte Ayuda Reportar un…" at bounding box center [679, 285] width 1359 height 570
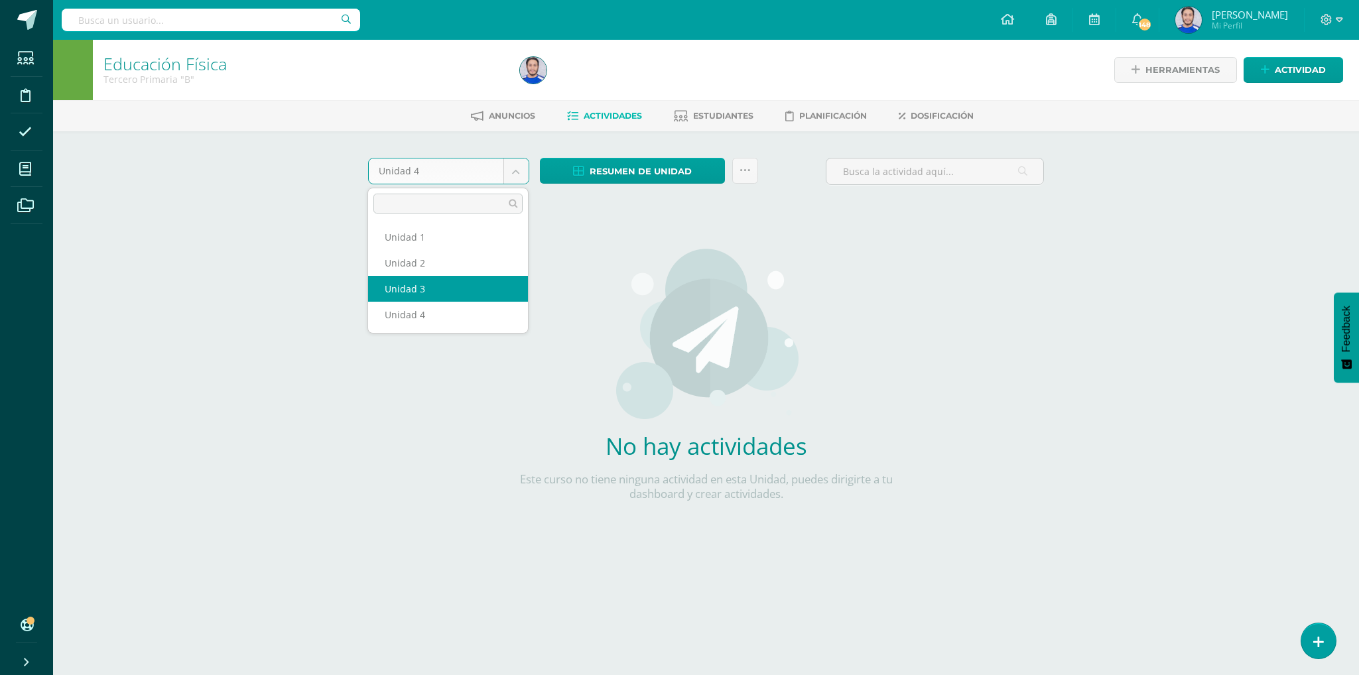
select select "Unidad 3"
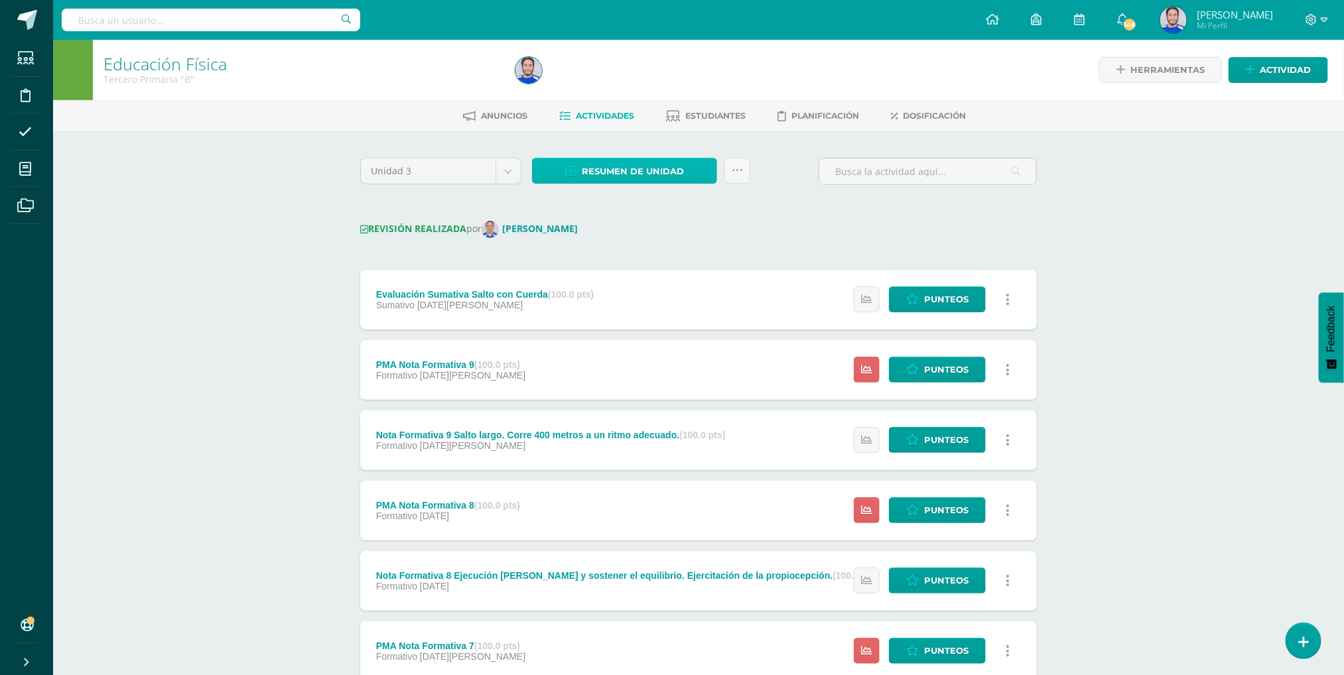
click at [625, 174] on span "Resumen de unidad" at bounding box center [633, 171] width 102 height 25
click at [627, 84] on link "Descargar como HTML" at bounding box center [624, 82] width 141 height 21
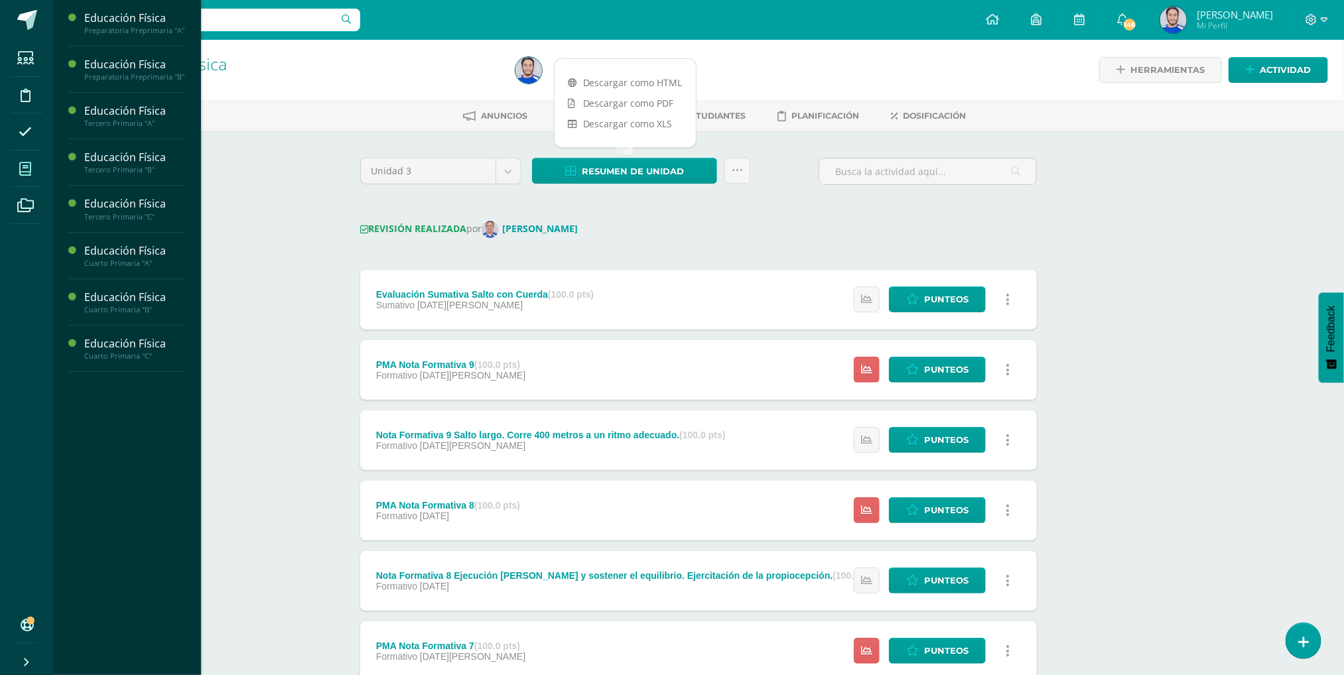
click at [31, 173] on icon at bounding box center [25, 168] width 12 height 13
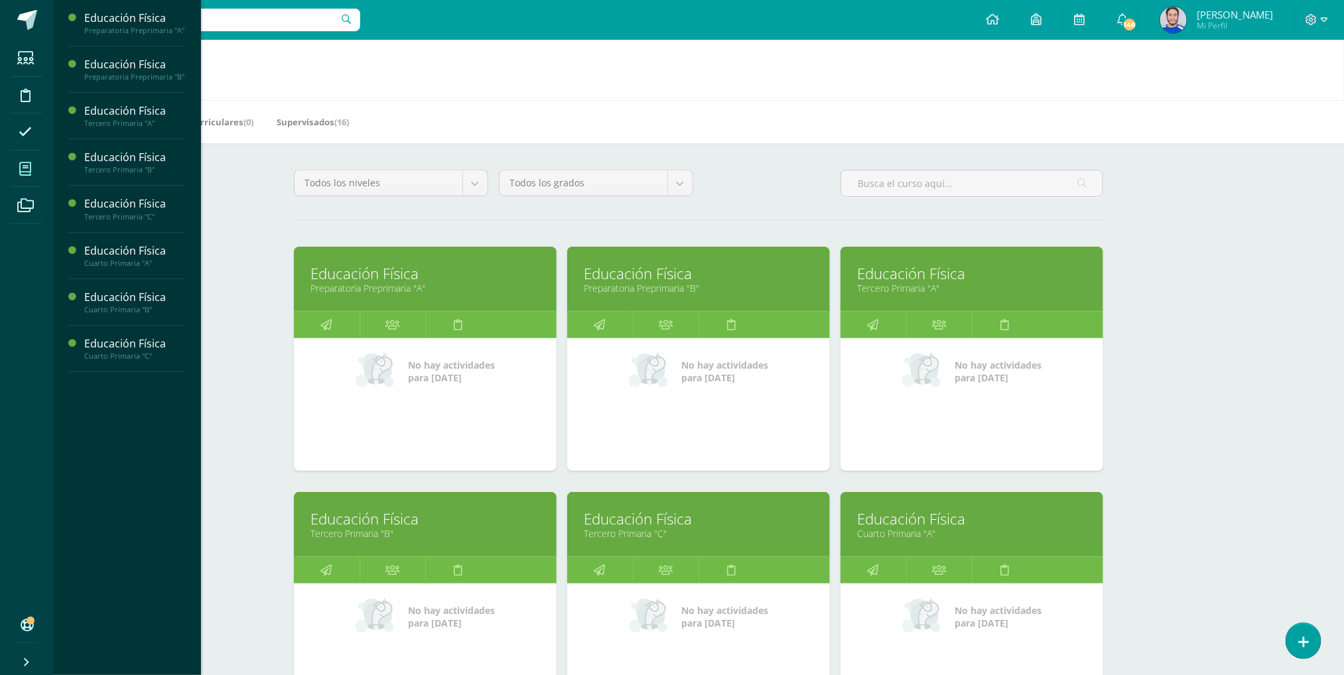
click at [672, 521] on link "Educación Física" at bounding box center [698, 519] width 229 height 21
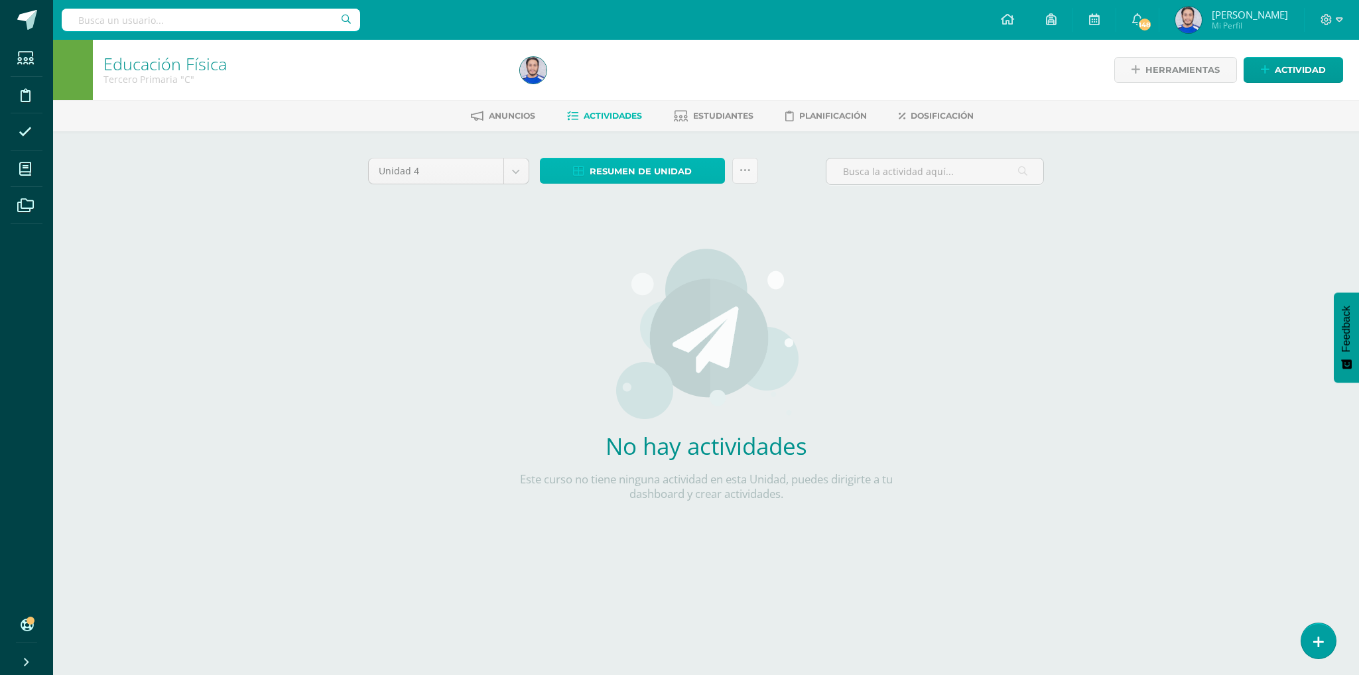
click at [617, 166] on span "Resumen de unidad" at bounding box center [641, 171] width 102 height 25
click at [615, 84] on link "Descargar como HTML" at bounding box center [632, 82] width 141 height 21
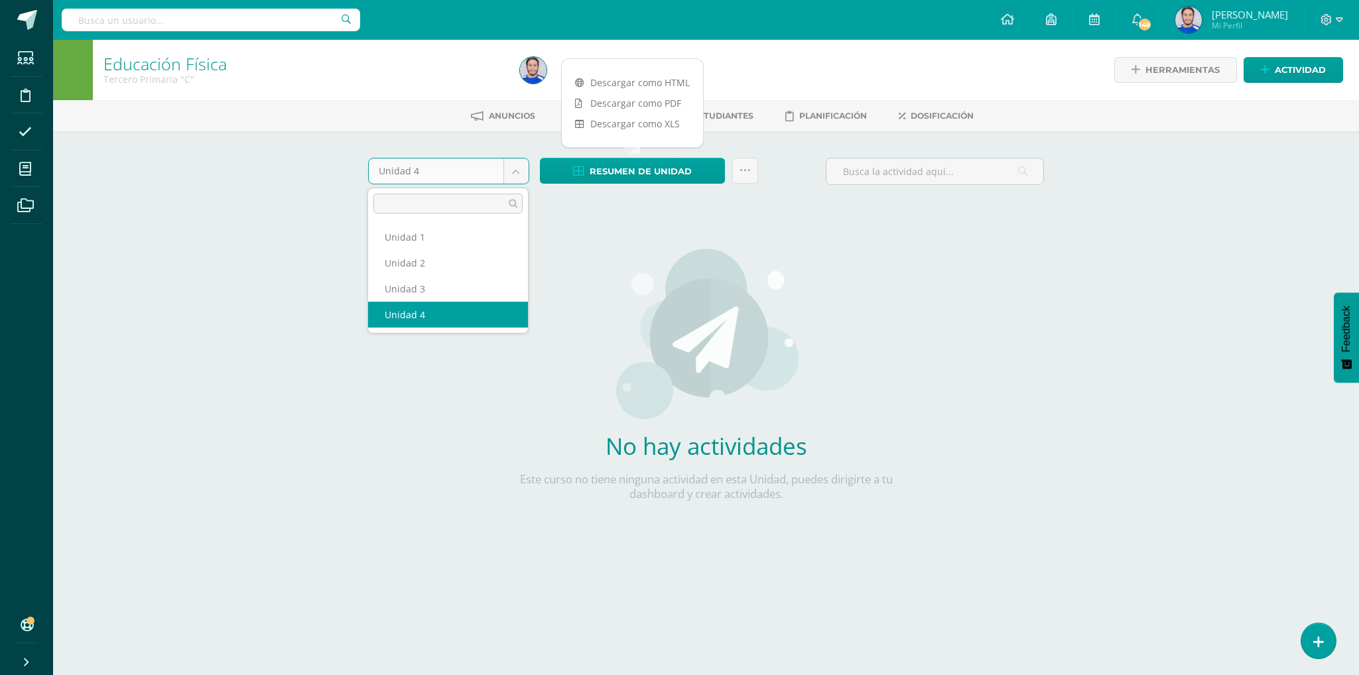
click at [515, 171] on body "Estudiantes Disciplina Asistencia Mis cursos Archivos Soporte Ayuda Reportar un…" at bounding box center [679, 285] width 1359 height 570
select select "Unidad 3"
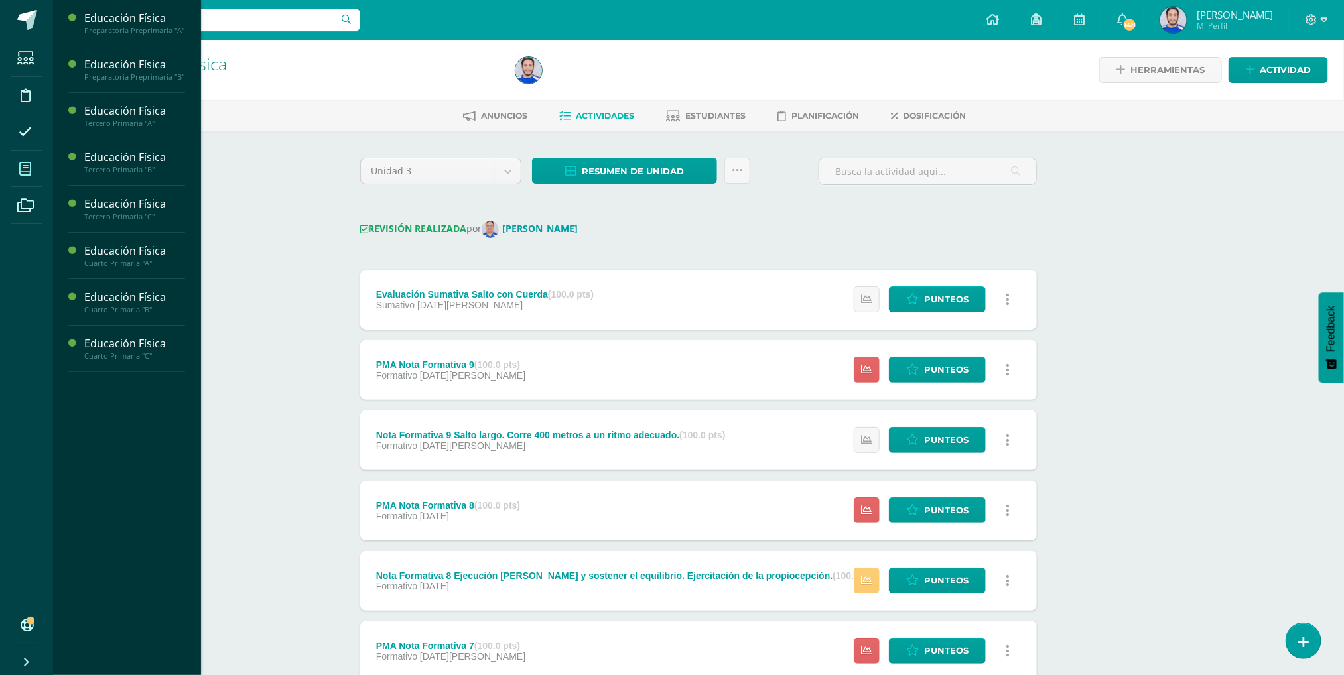
click at [27, 173] on icon at bounding box center [25, 168] width 12 height 13
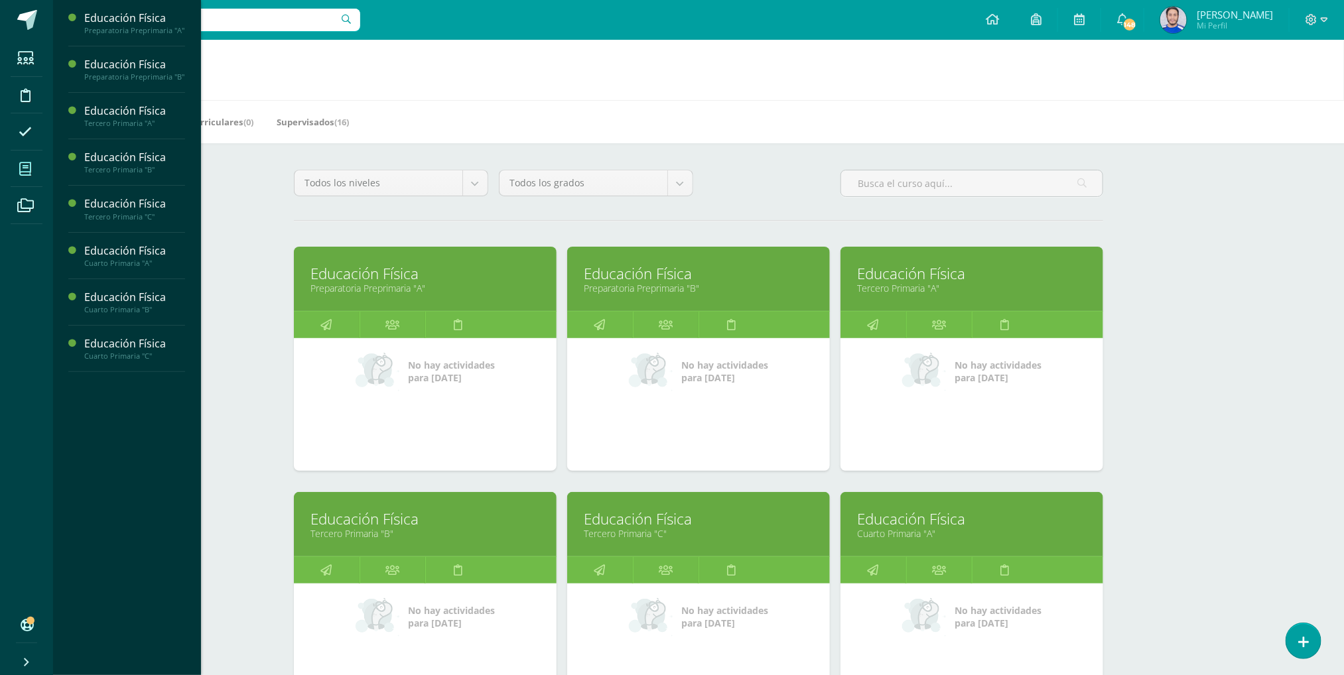
click at [950, 528] on link "Educación Física" at bounding box center [971, 519] width 229 height 21
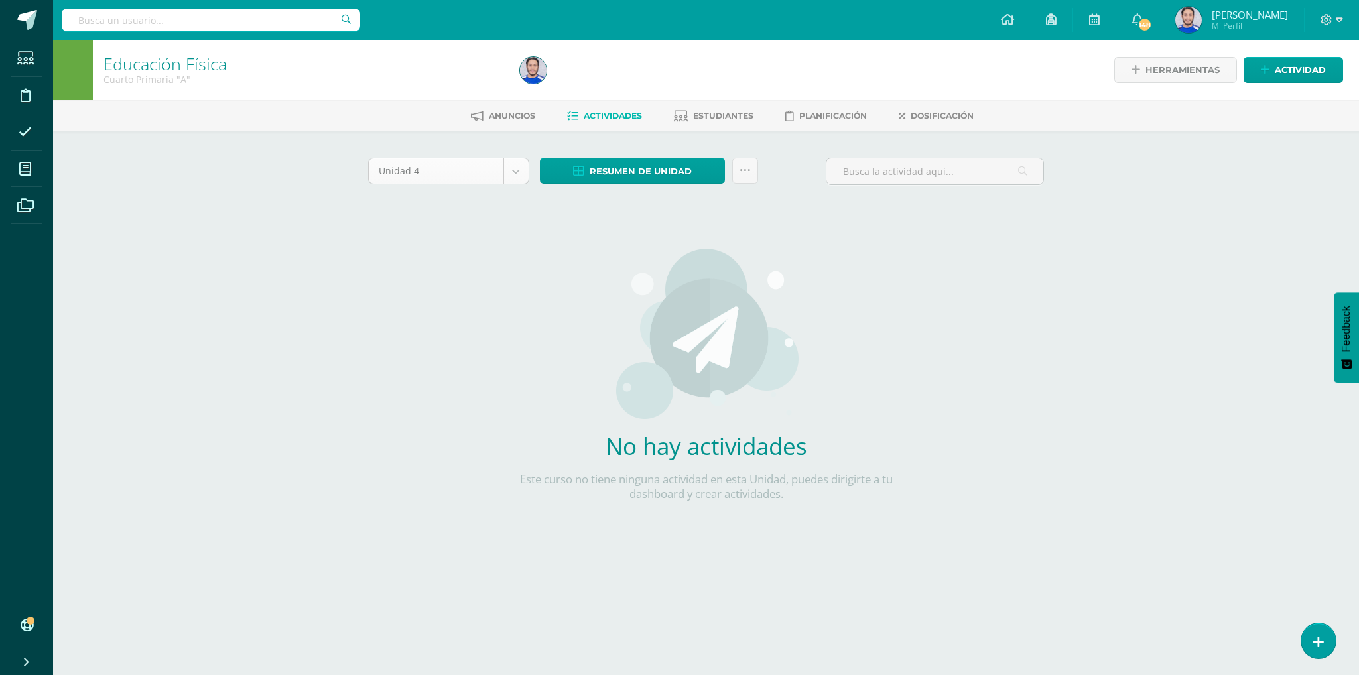
click at [519, 172] on body "Estudiantes Disciplina Asistencia Mis cursos Archivos Soporte Ayuda Reportar un…" at bounding box center [679, 285] width 1359 height 570
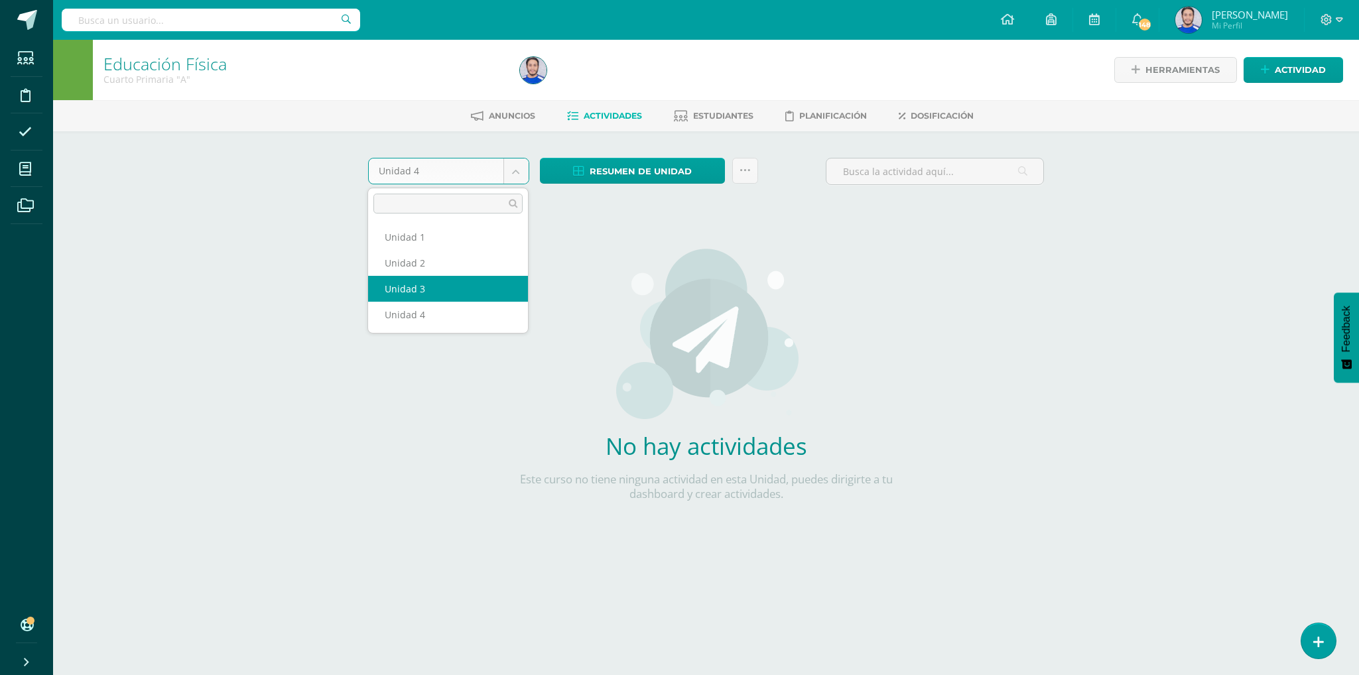
select select "Unidad 3"
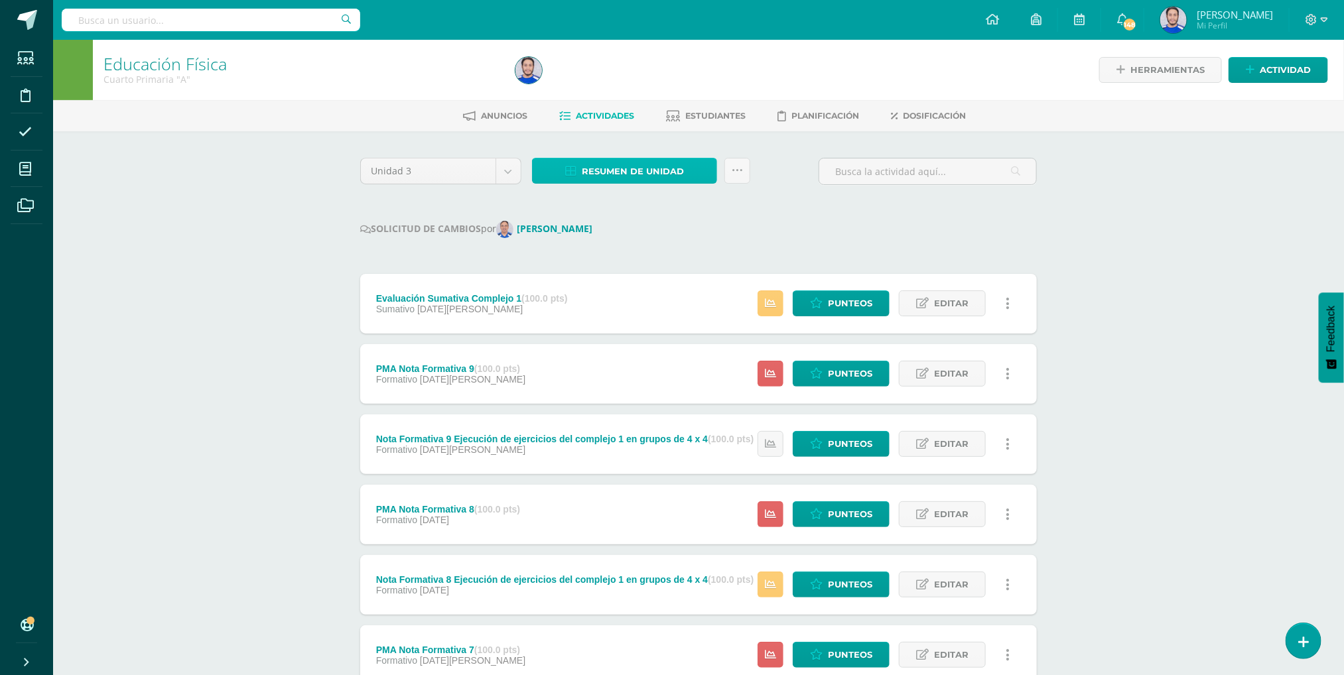
click at [595, 170] on span "Resumen de unidad" at bounding box center [633, 171] width 102 height 25
click at [609, 80] on link "Descargar como HTML" at bounding box center [624, 82] width 141 height 21
click at [761, 229] on div "SOLICITUD DE CAMBIOS por Axel González" at bounding box center [698, 229] width 676 height 17
click at [733, 161] on link at bounding box center [737, 171] width 26 height 26
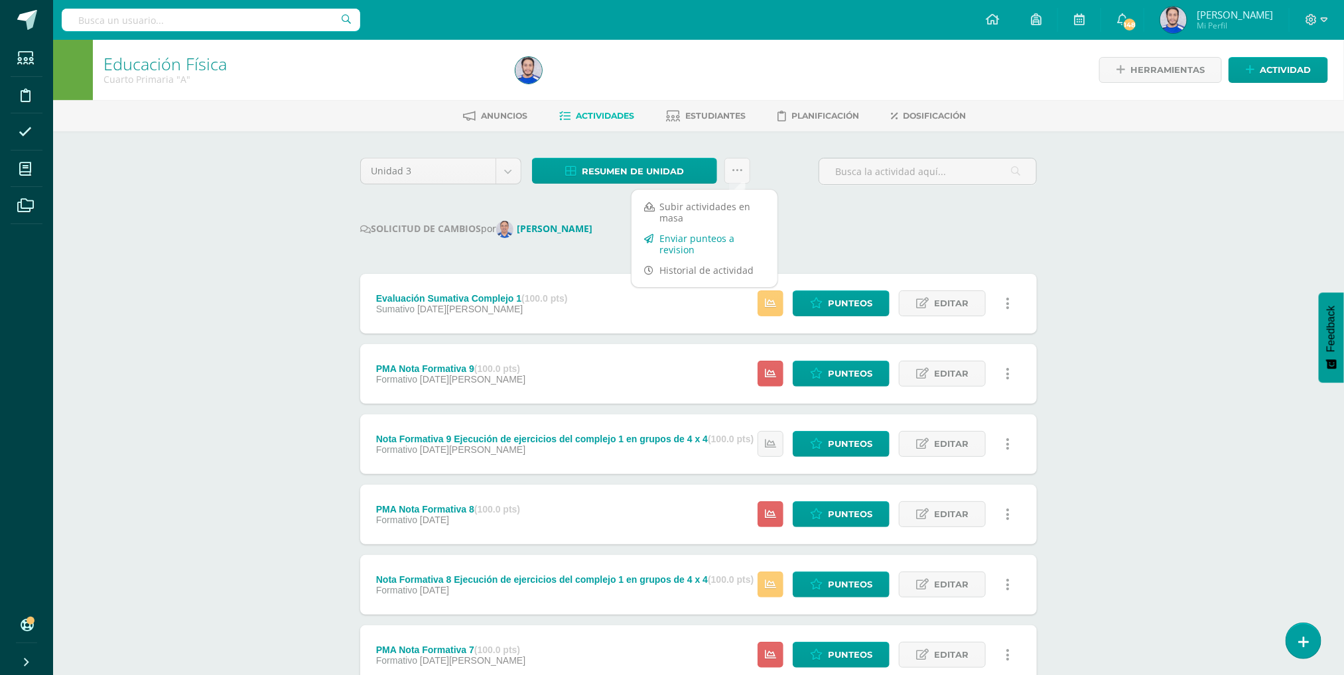
click at [692, 237] on link "Enviar punteos a revision" at bounding box center [704, 244] width 146 height 32
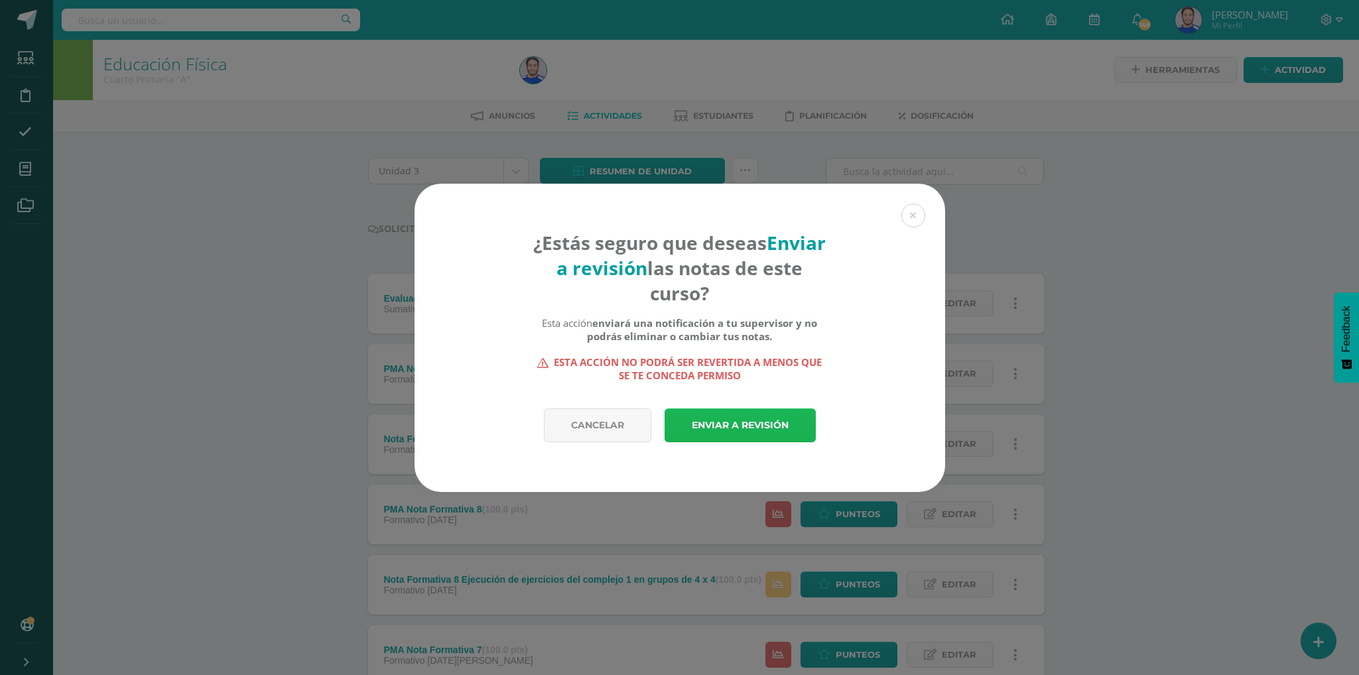
click at [734, 424] on link "Enviar a revisión" at bounding box center [740, 426] width 151 height 34
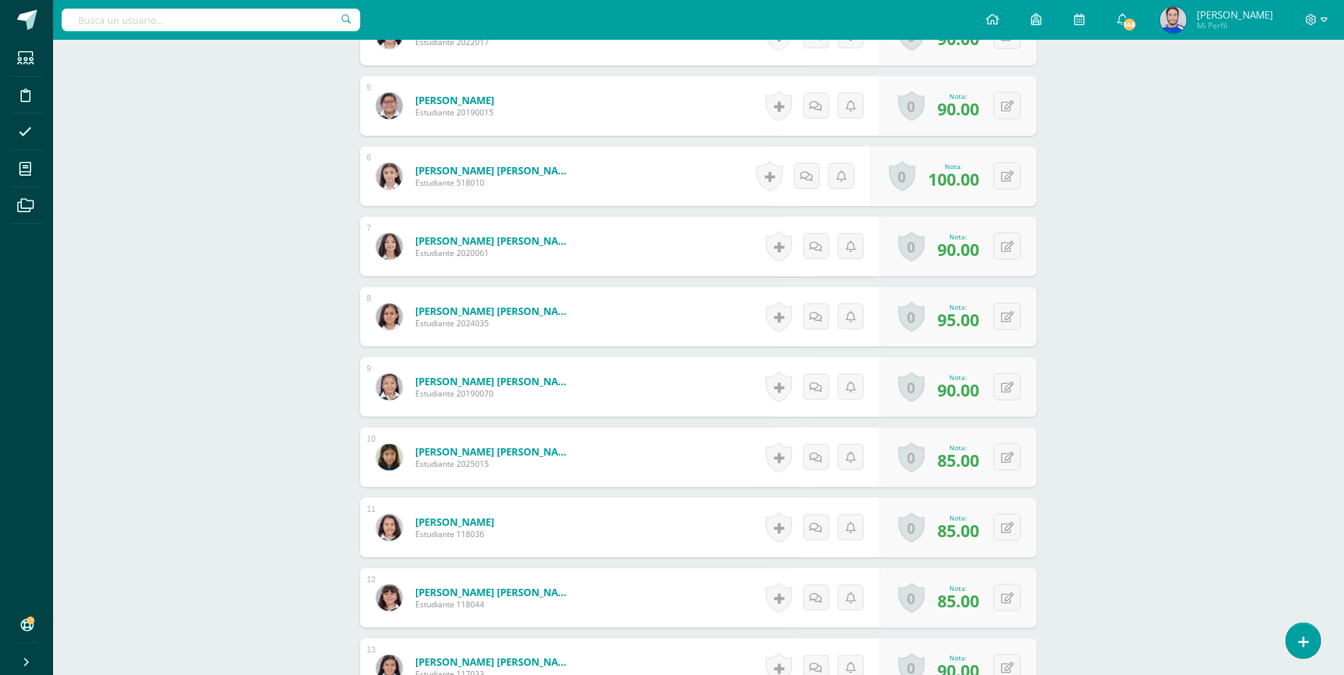
scroll to position [693, 0]
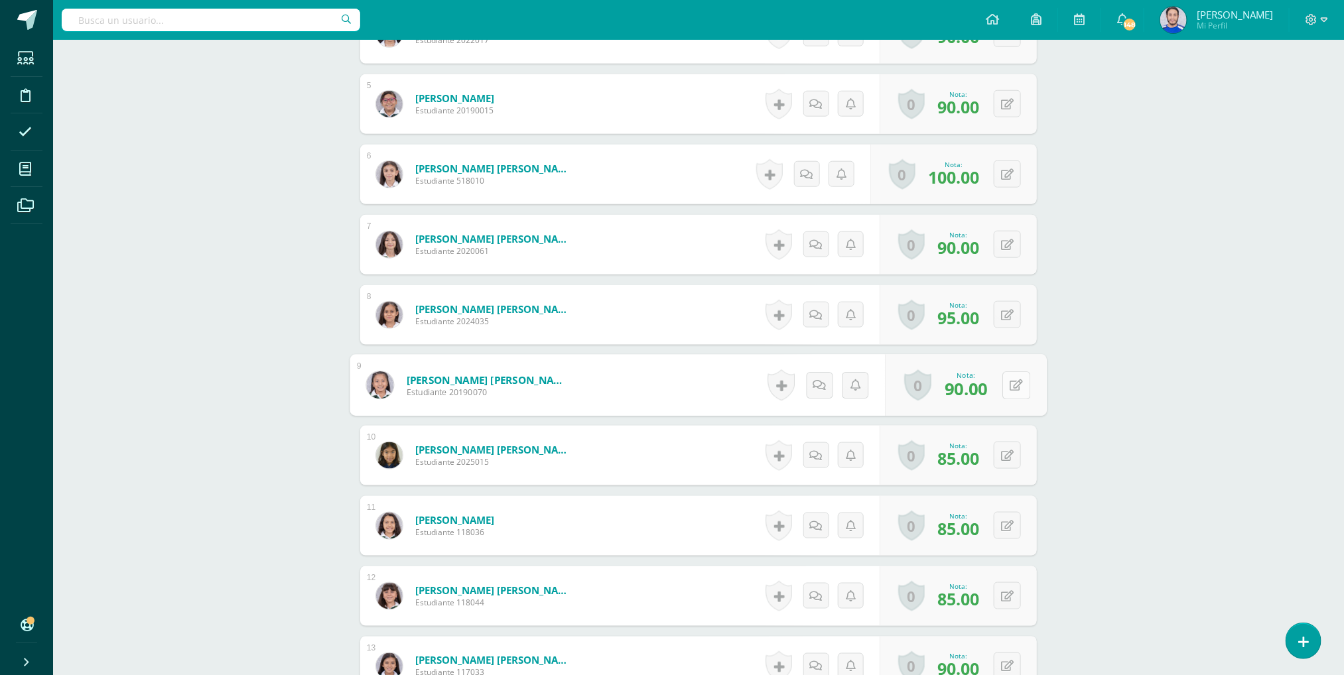
click at [1010, 388] on icon at bounding box center [1016, 384] width 13 height 11
type input "100"
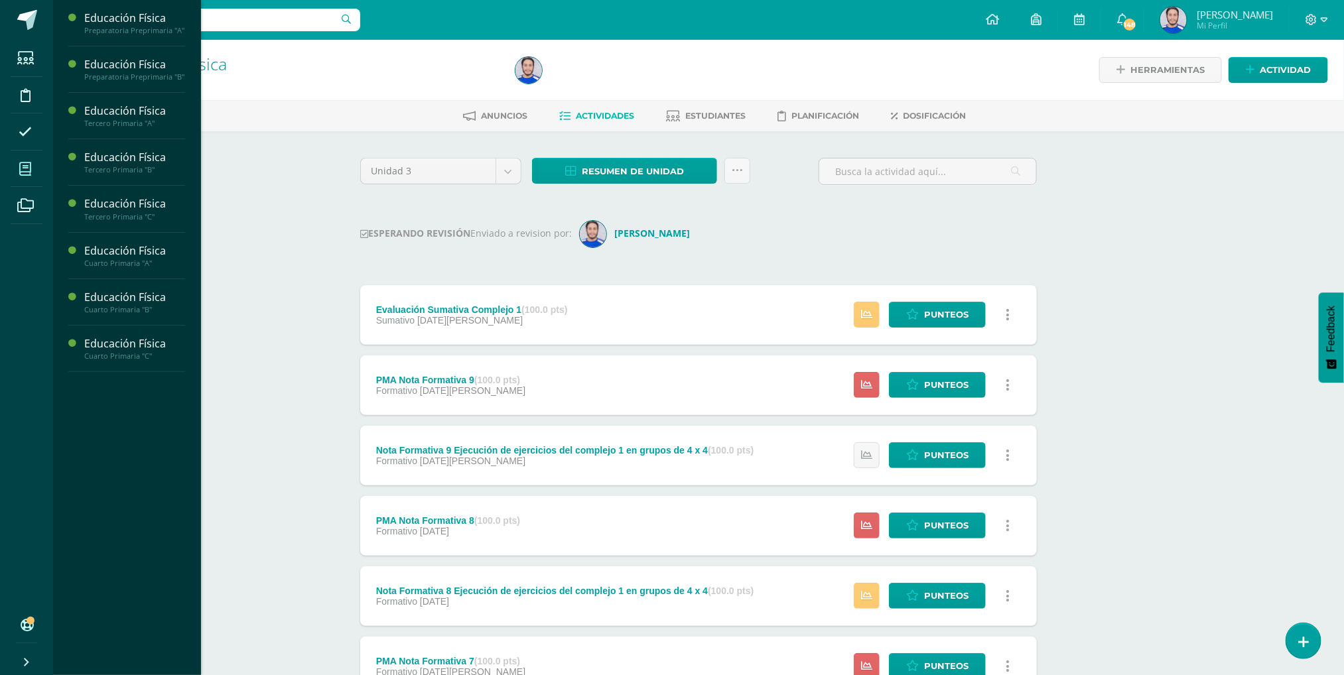
click at [22, 173] on icon at bounding box center [25, 168] width 12 height 13
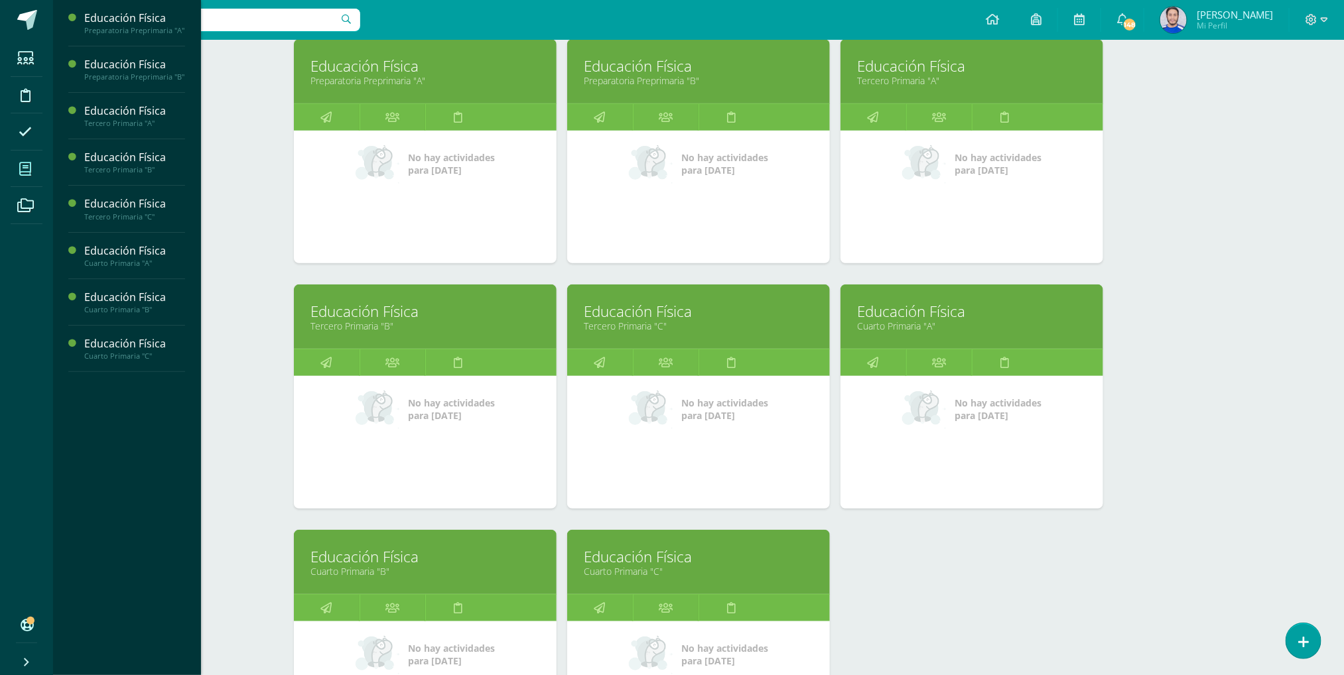
scroll to position [219, 0]
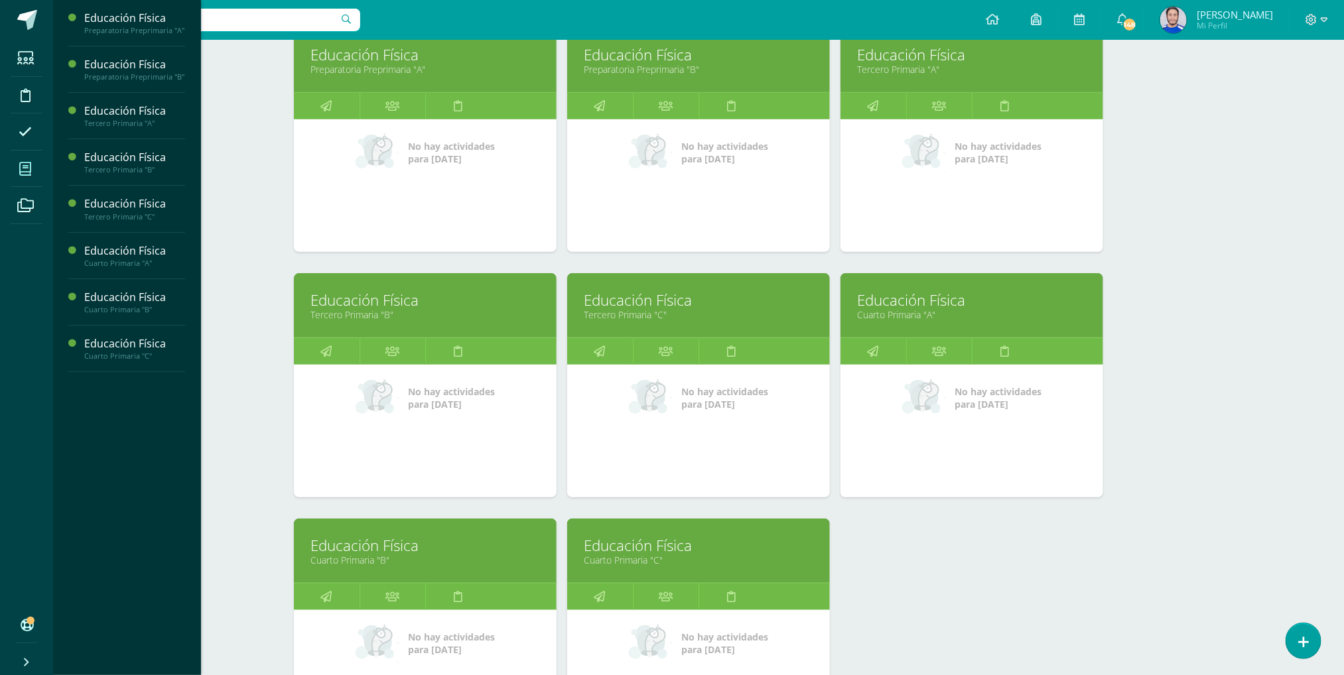
click at [399, 542] on link "Educación Física" at bounding box center [424, 545] width 229 height 21
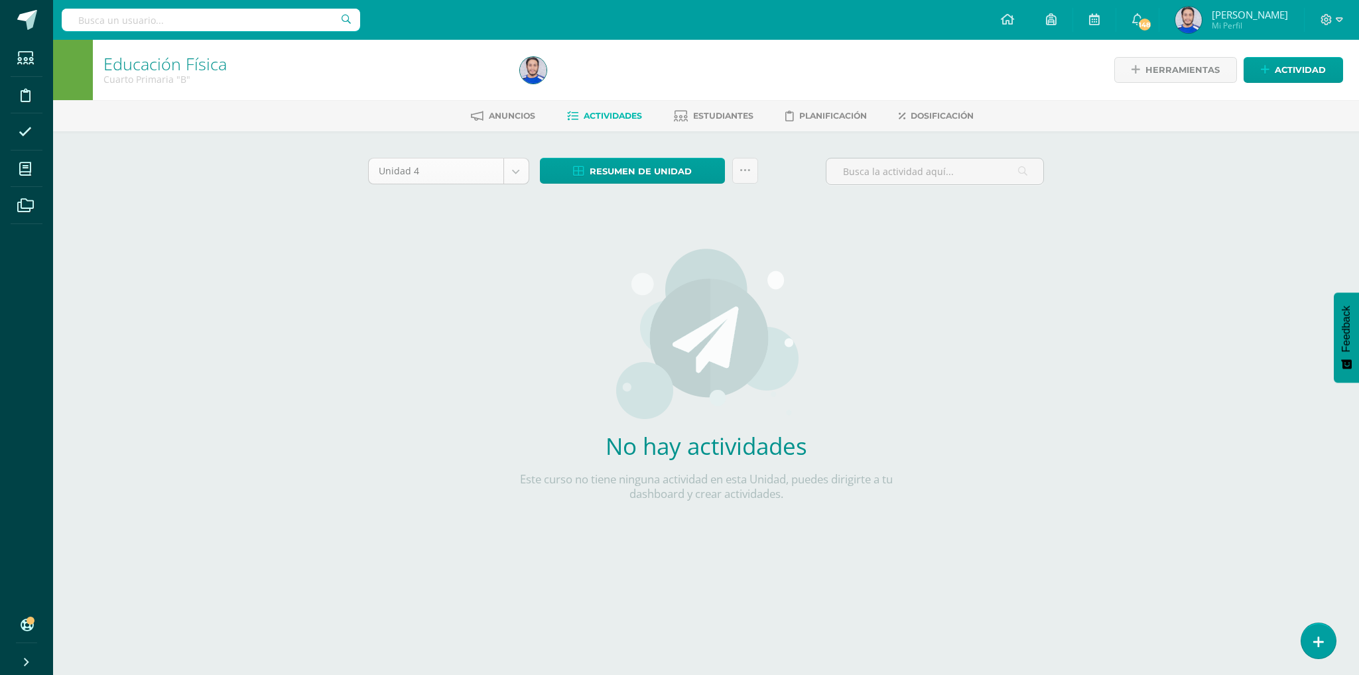
click at [514, 178] on body "Estudiantes Disciplina Asistencia Mis cursos Archivos Soporte Ayuda Reportar un…" at bounding box center [679, 285] width 1359 height 570
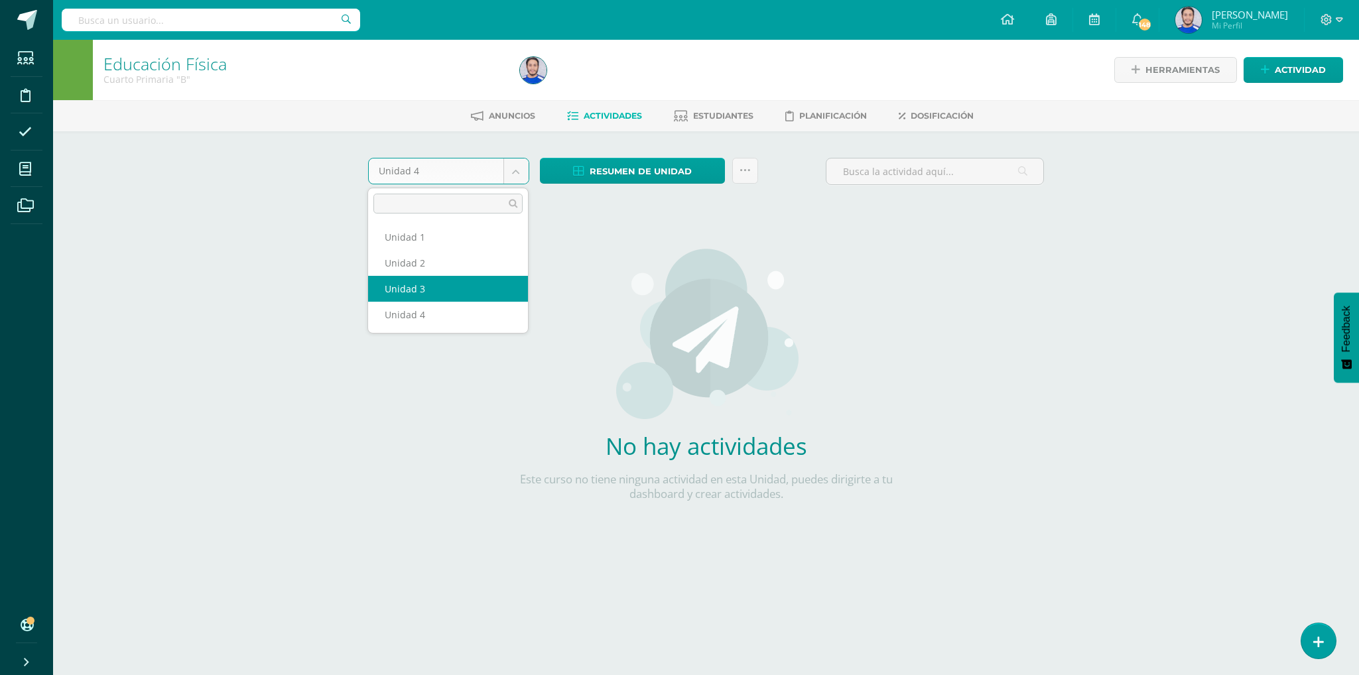
select select "Unidad 3"
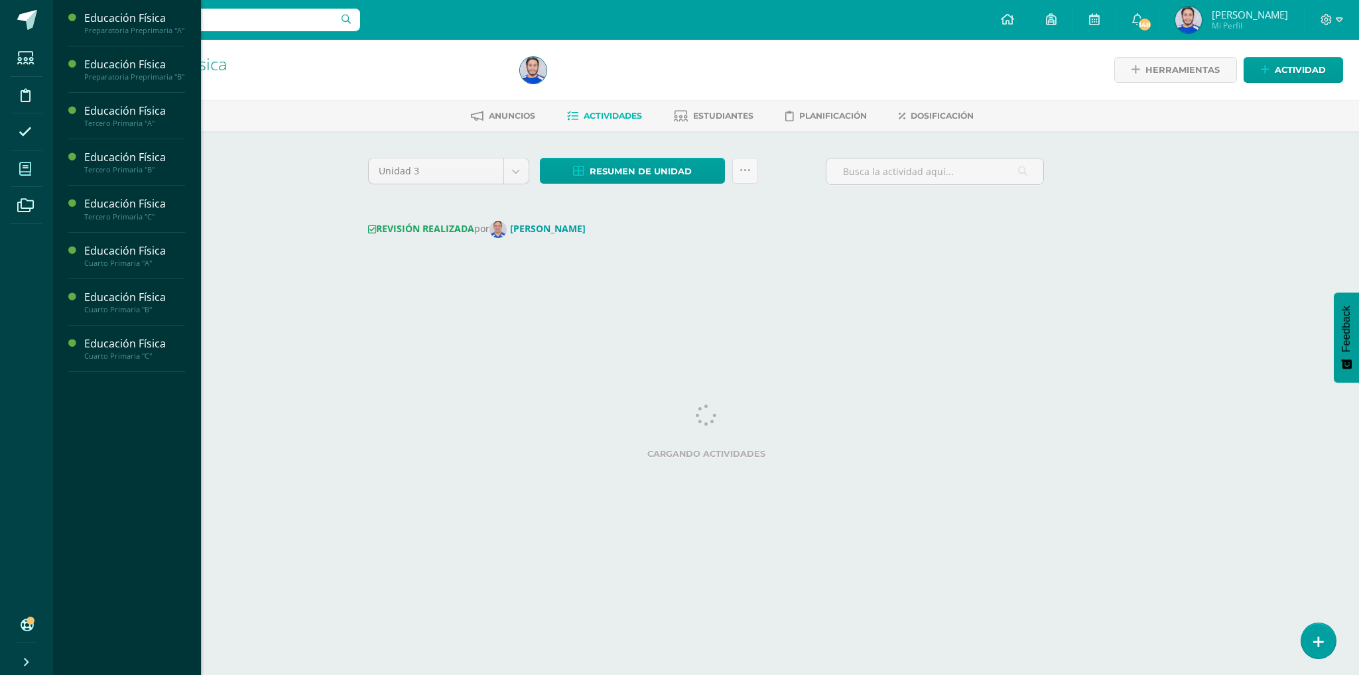
click at [27, 163] on icon at bounding box center [25, 168] width 12 height 13
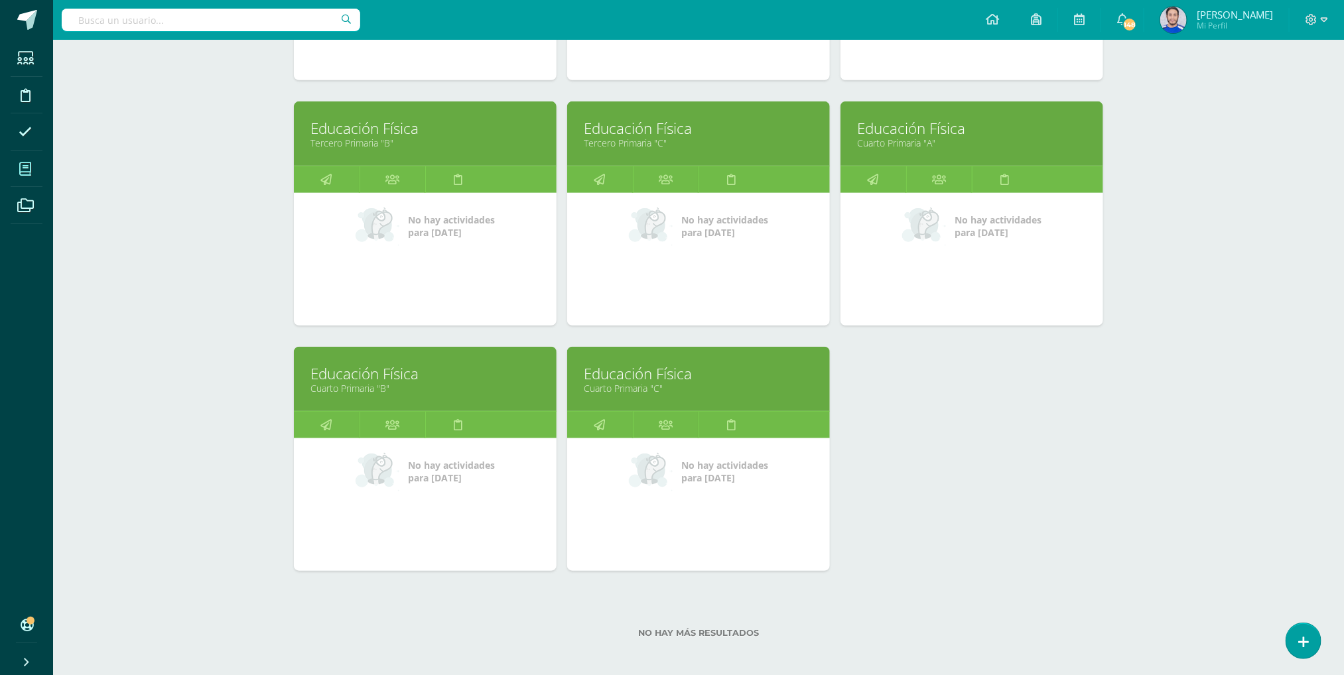
scroll to position [399, 0]
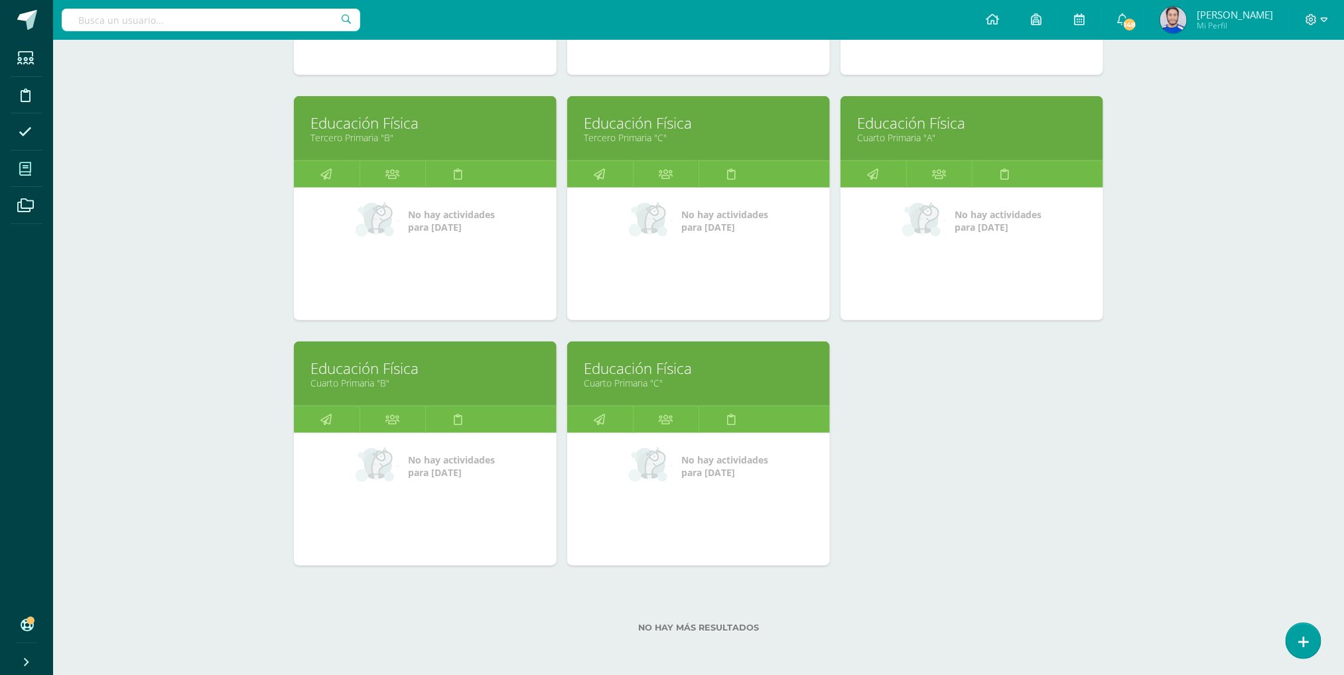
click at [665, 379] on link "Cuarto Primaria "C"" at bounding box center [698, 383] width 229 height 13
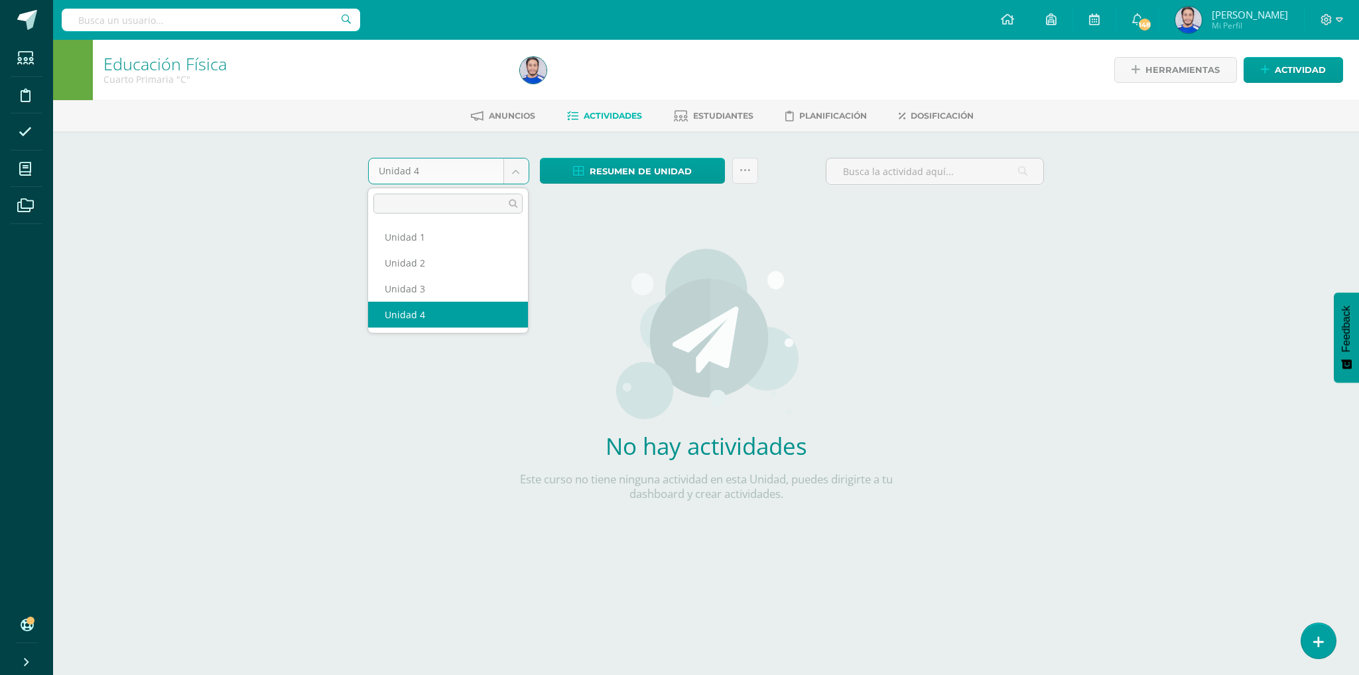
click at [518, 178] on body "Estudiantes Disciplina Asistencia Mis cursos Archivos Soporte Ayuda Reportar un…" at bounding box center [679, 285] width 1359 height 570
select select "Unidad 3"
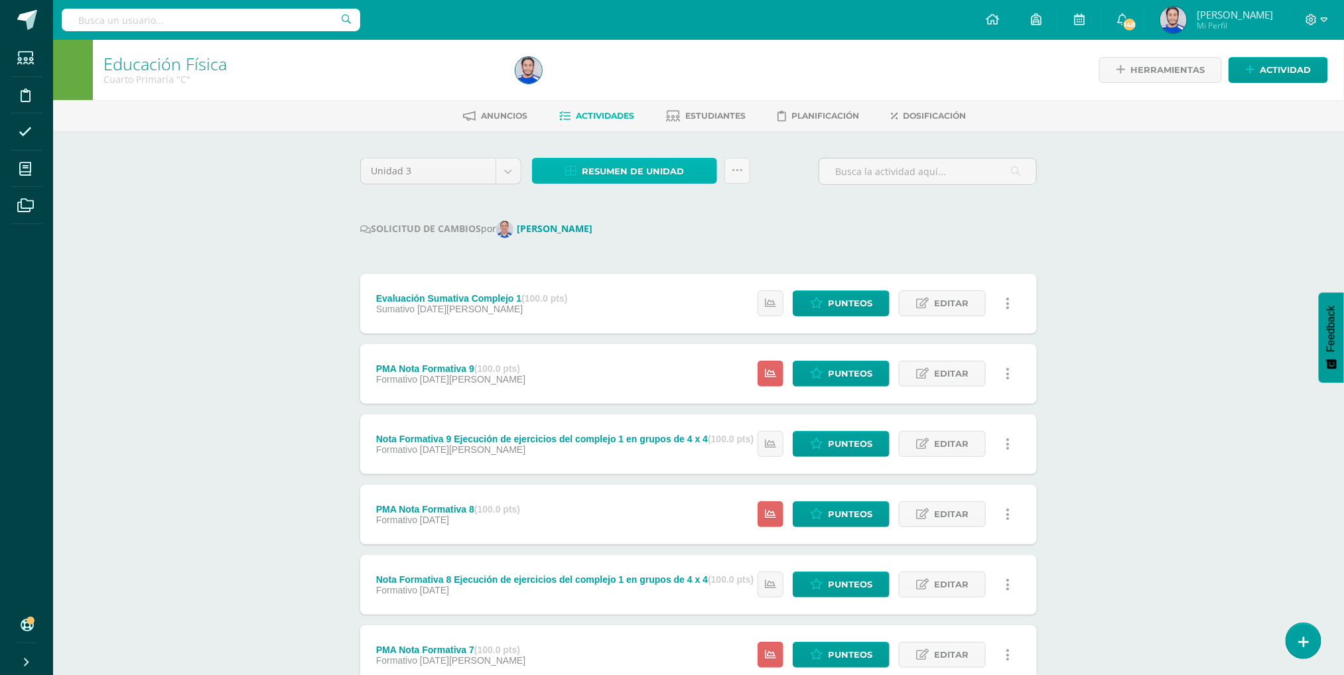
click at [589, 177] on span "Resumen de unidad" at bounding box center [633, 171] width 102 height 25
click at [613, 80] on link "Descargar como HTML" at bounding box center [624, 82] width 141 height 21
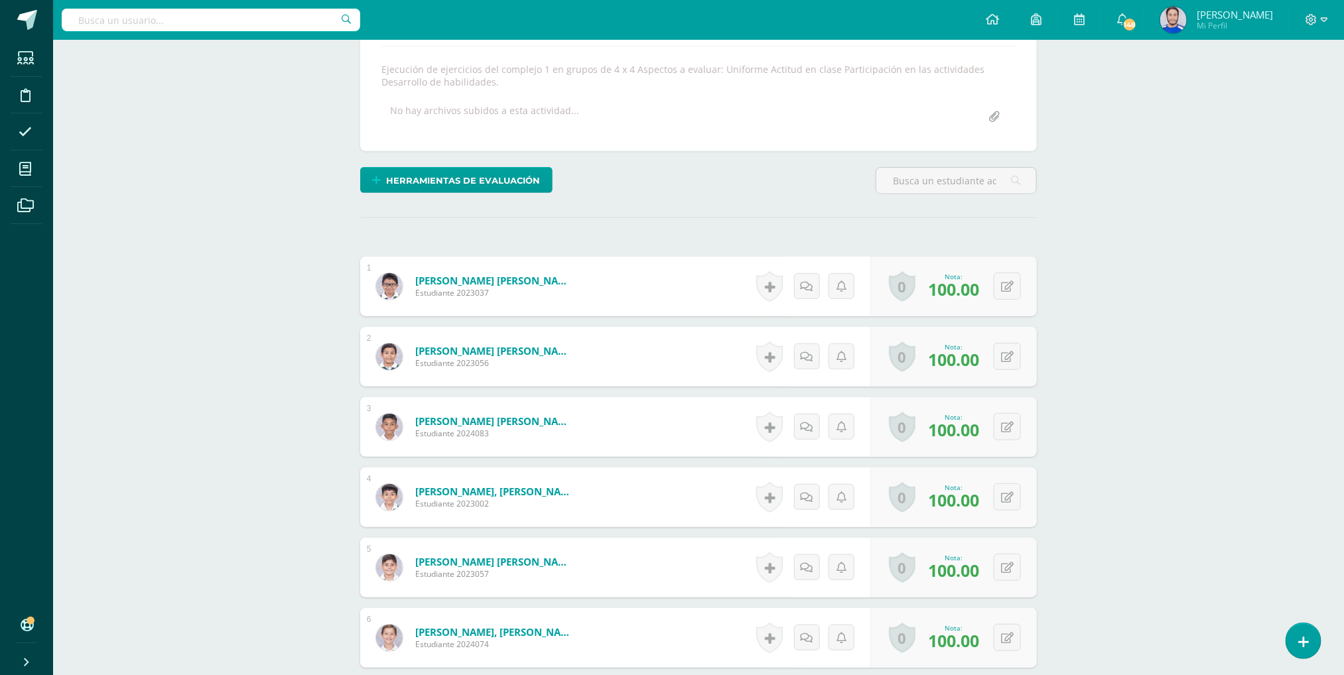
scroll to position [321, 0]
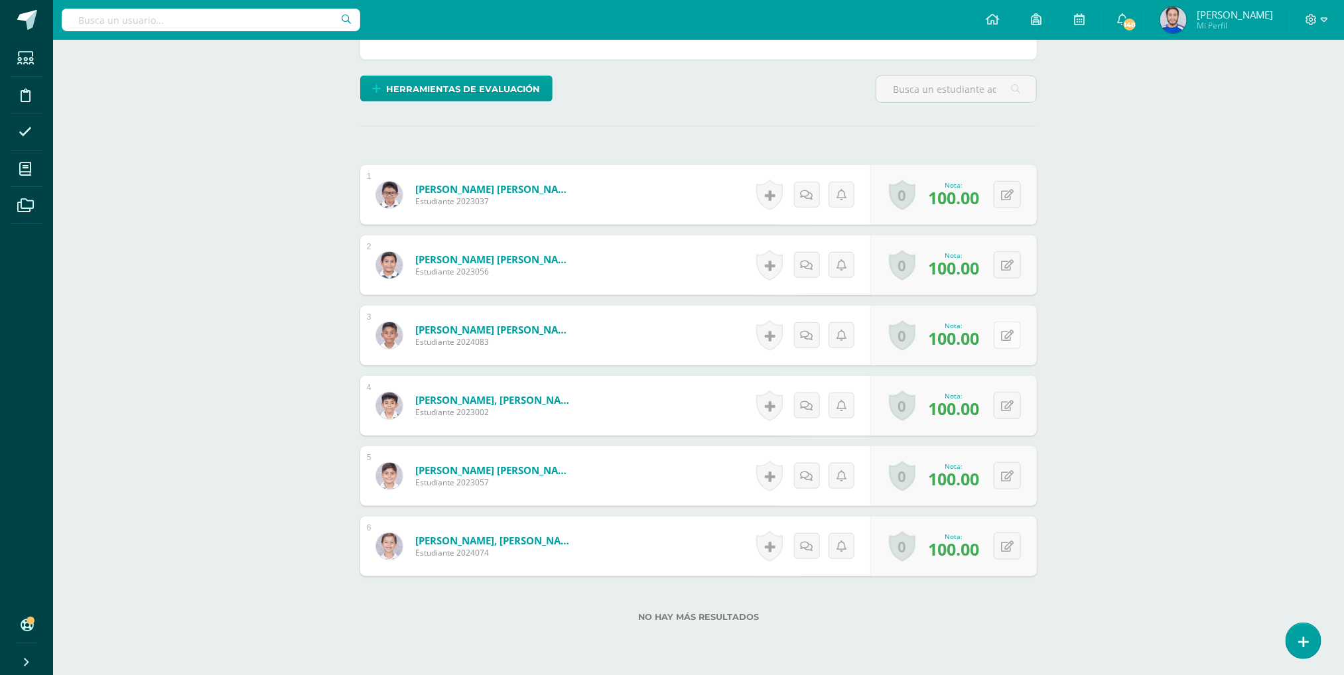
click at [1007, 342] on icon at bounding box center [1007, 335] width 13 height 11
type input "50"
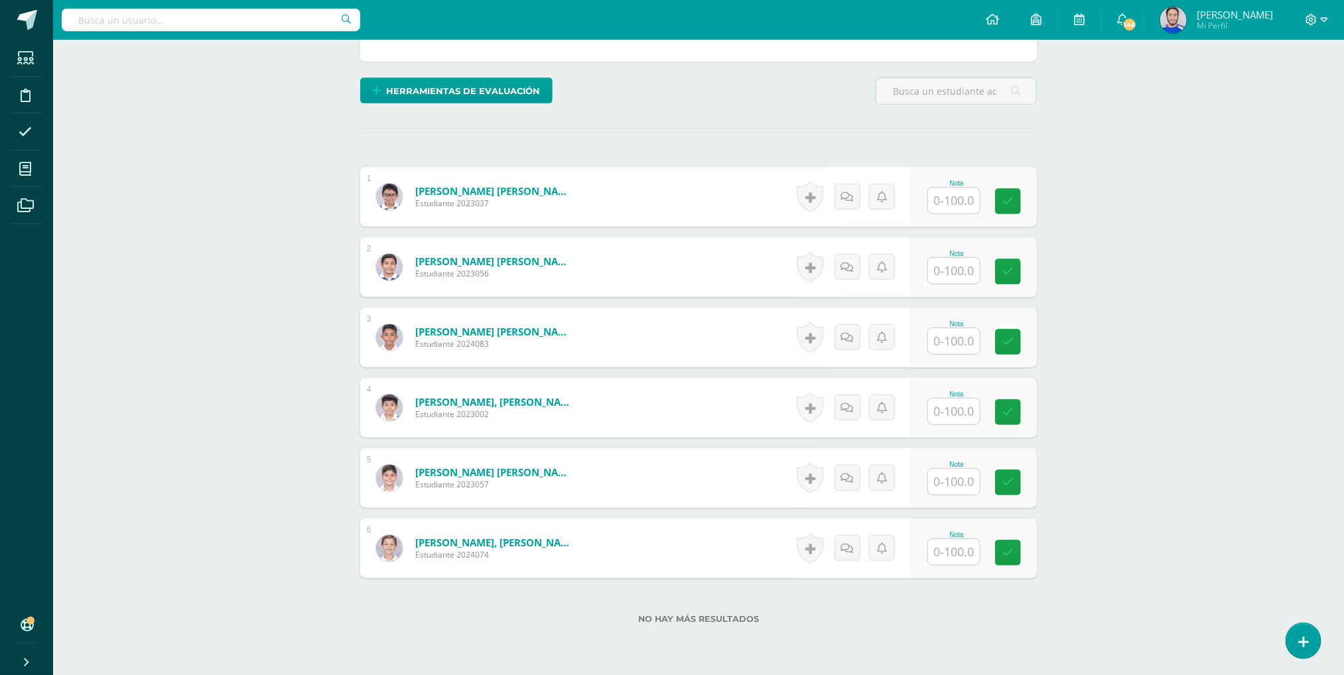
scroll to position [380, 0]
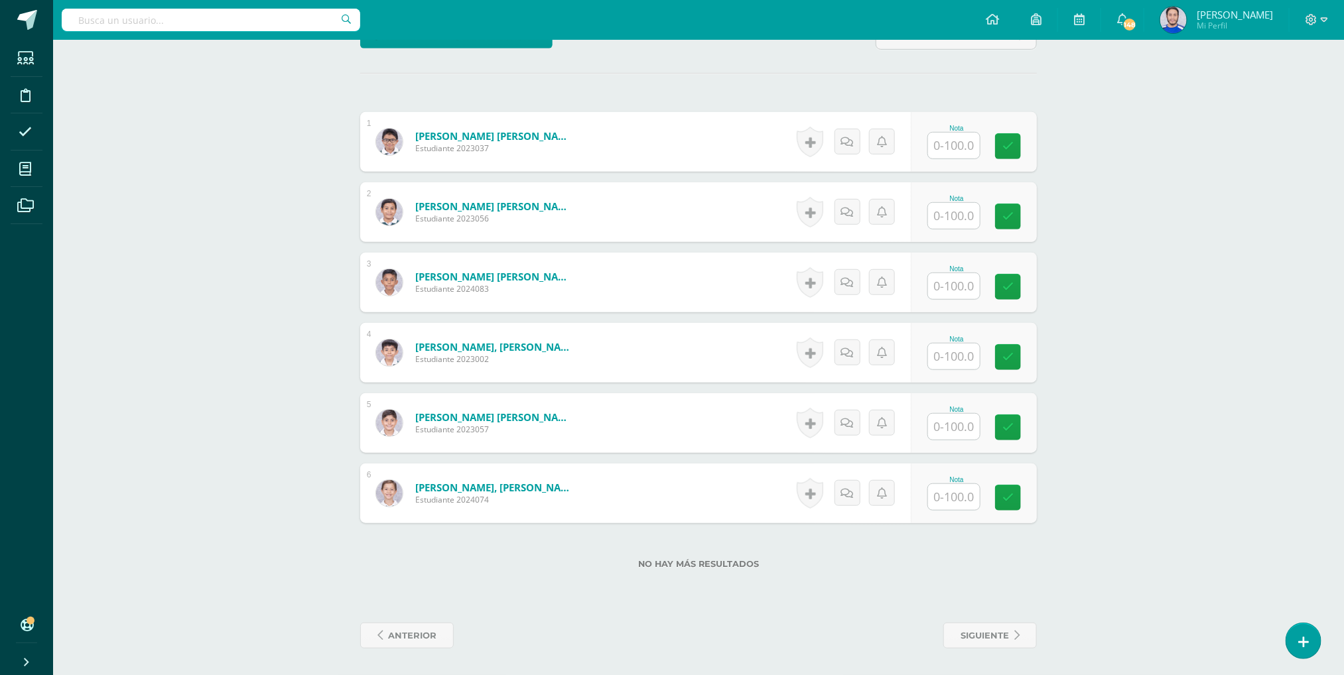
click at [969, 279] on input "text" at bounding box center [954, 286] width 52 height 26
type input "50"
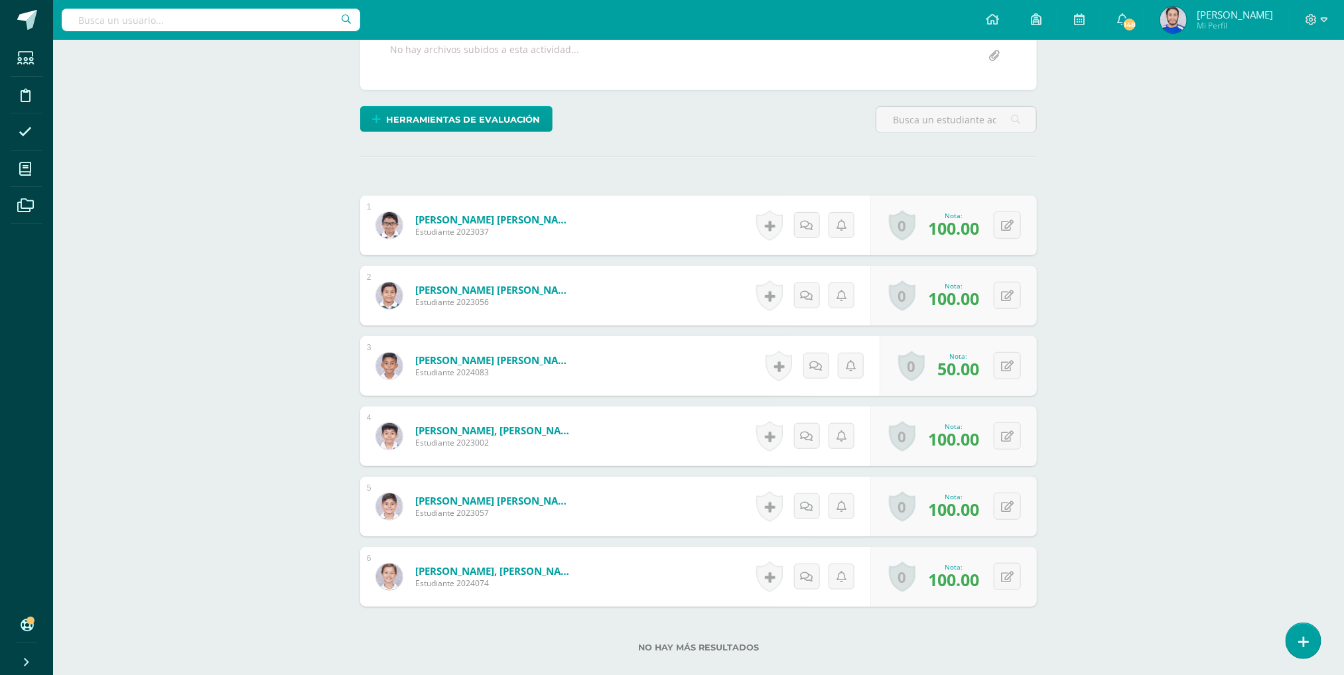
scroll to position [291, 0]
click at [1011, 366] on icon at bounding box center [1016, 364] width 13 height 11
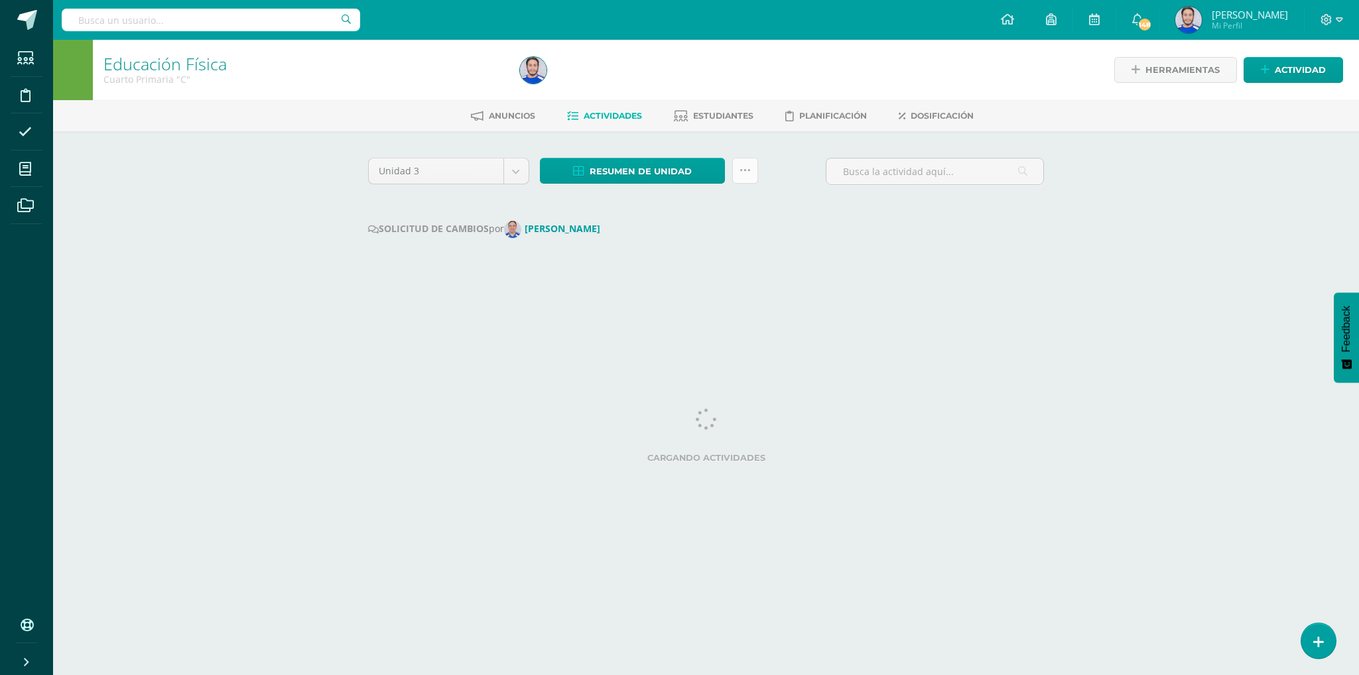
click at [744, 171] on icon at bounding box center [744, 170] width 11 height 11
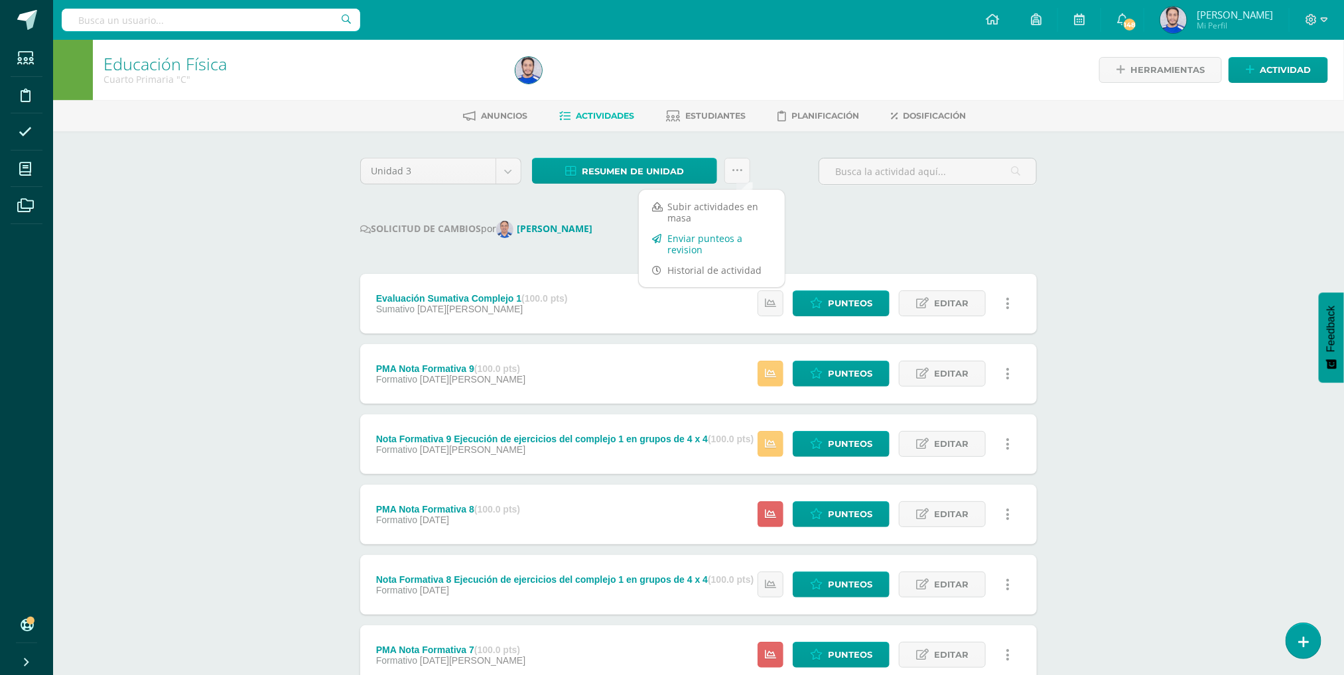
click at [692, 239] on link "Enviar punteos a revision" at bounding box center [712, 244] width 146 height 32
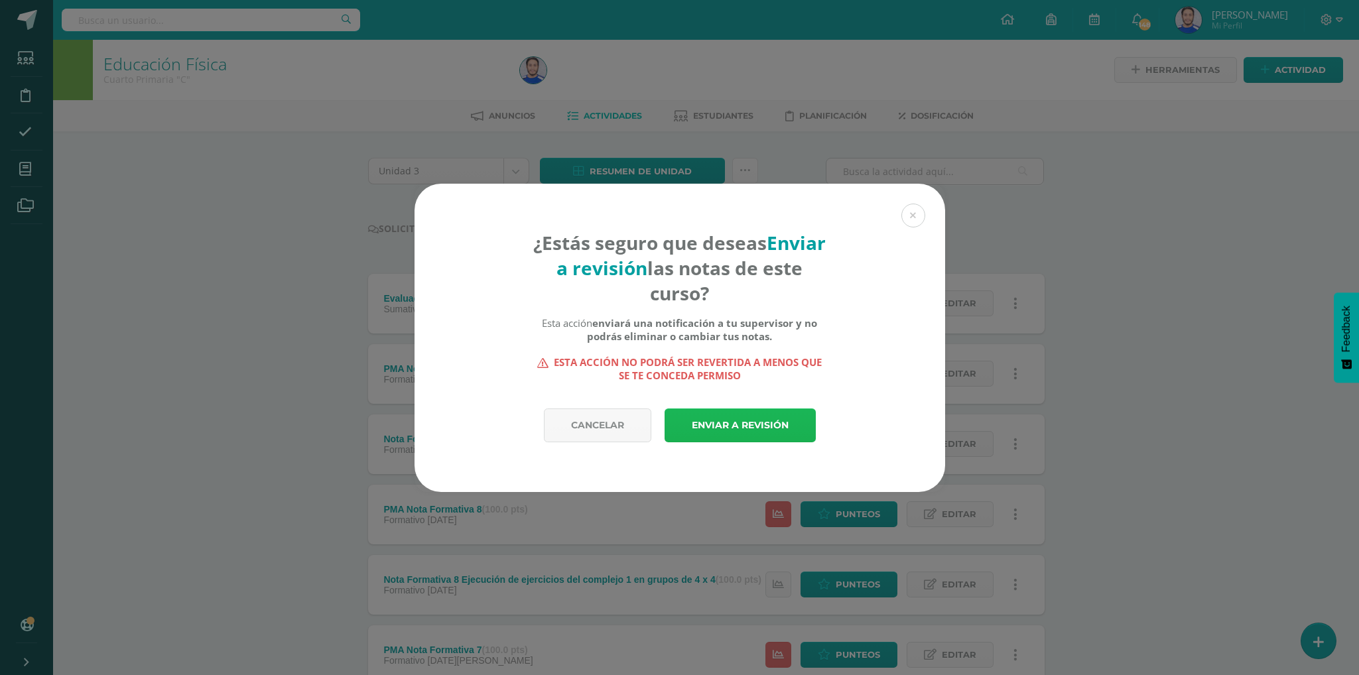
click at [732, 418] on link "Enviar a revisión" at bounding box center [740, 426] width 151 height 34
